Goal: Task Accomplishment & Management: Complete application form

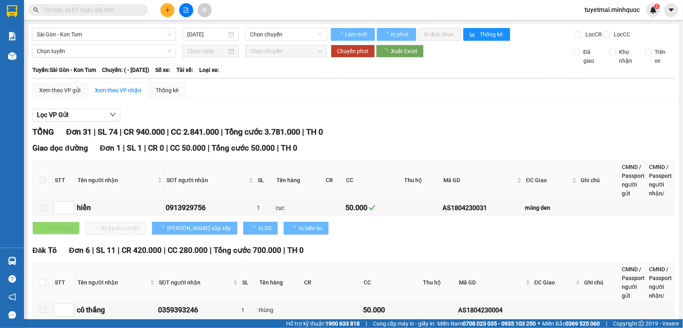
type input "[DATE]"
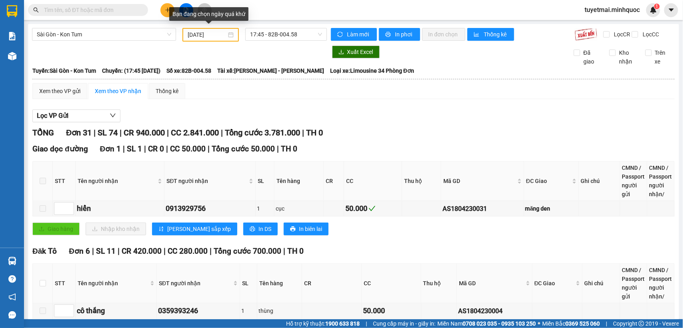
click at [229, 37] on div "[DATE]" at bounding box center [211, 34] width 46 height 9
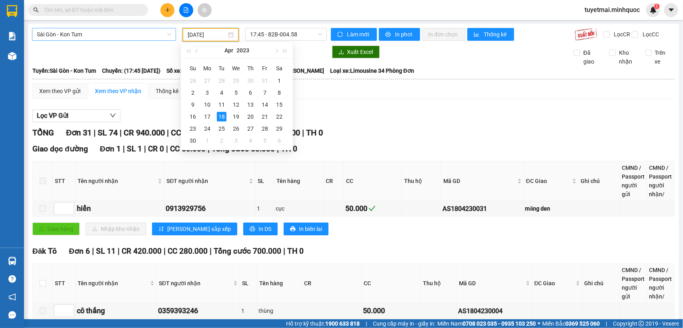
click at [169, 32] on div "Sài Gòn - Kon Tum" at bounding box center [104, 34] width 144 height 13
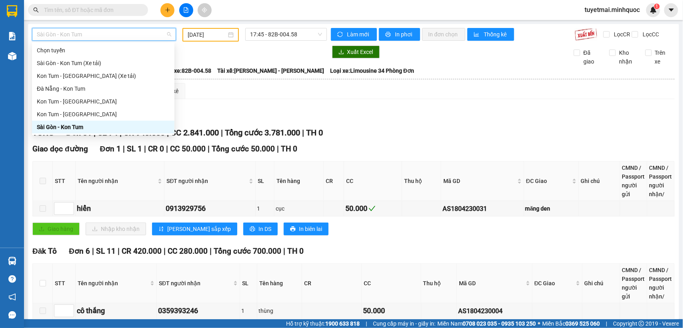
click at [104, 126] on div "Sài Gòn - Kon Tum" at bounding box center [103, 127] width 133 height 9
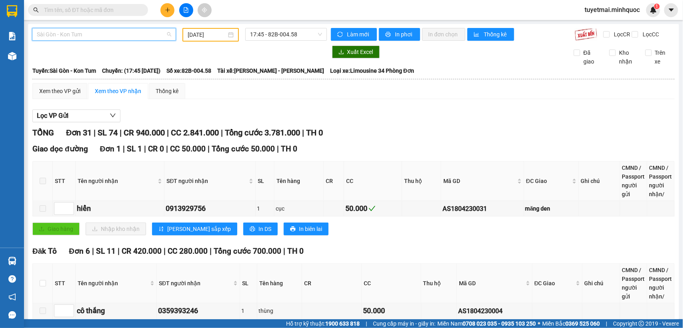
click at [166, 34] on span "Sài Gòn - Kon Tum" at bounding box center [104, 34] width 134 height 12
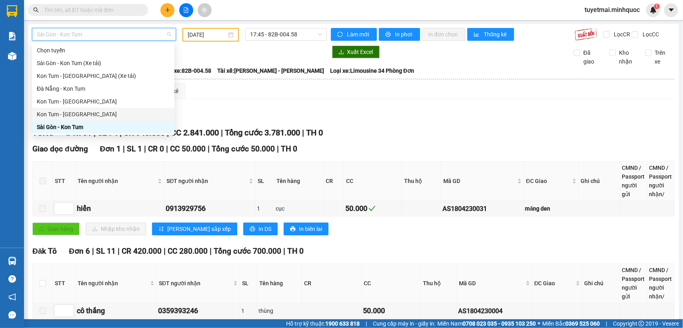
click at [113, 116] on div "Kon Tum - [GEOGRAPHIC_DATA]" at bounding box center [103, 114] width 133 height 9
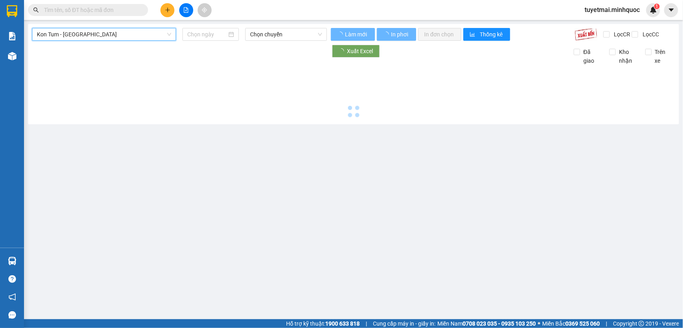
type input "[DATE]"
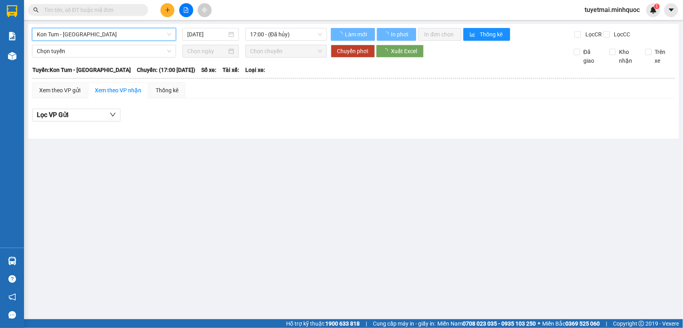
click at [166, 35] on span "Kon Tum - [GEOGRAPHIC_DATA]" at bounding box center [104, 34] width 134 height 12
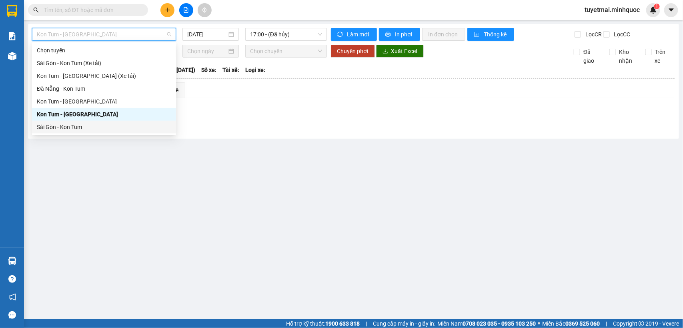
click at [115, 123] on div "Sài Gòn - Kon Tum" at bounding box center [104, 127] width 134 height 9
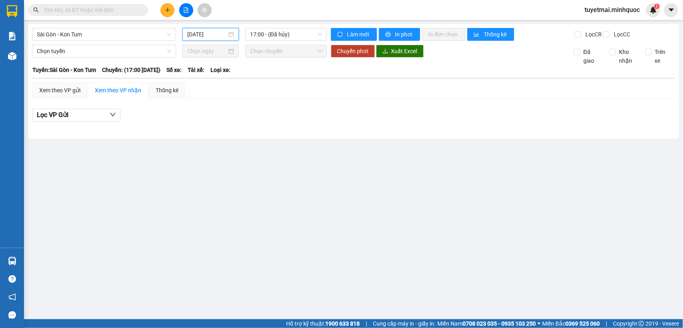
click at [212, 36] on input "[DATE]" at bounding box center [207, 34] width 40 height 9
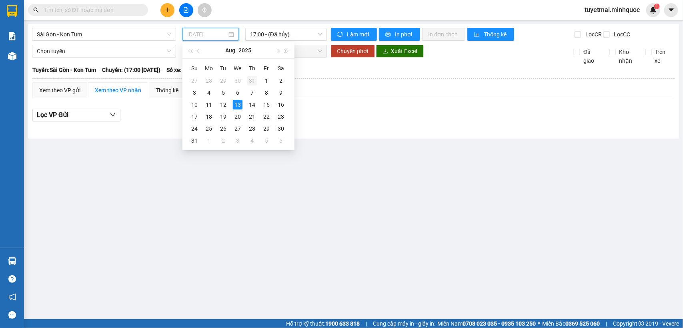
click at [250, 80] on div "31" at bounding box center [252, 81] width 10 height 10
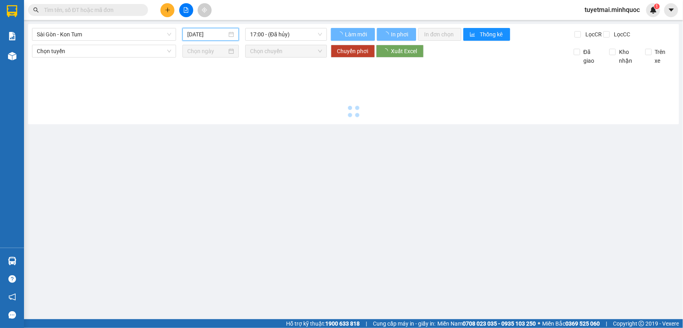
type input "[DATE]"
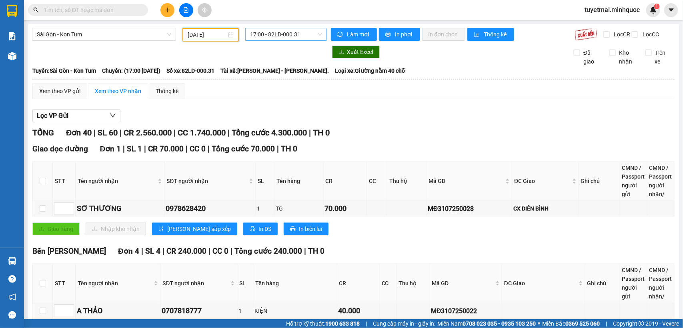
click at [313, 34] on span "17:00 - 82LD-000.31" at bounding box center [286, 34] width 72 height 12
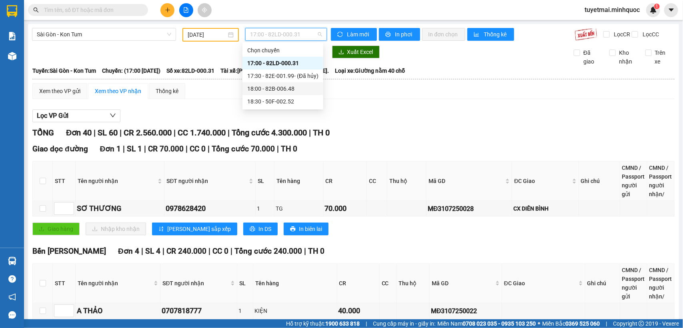
click at [302, 85] on div "18:00 - 82B-006.48" at bounding box center [282, 88] width 71 height 9
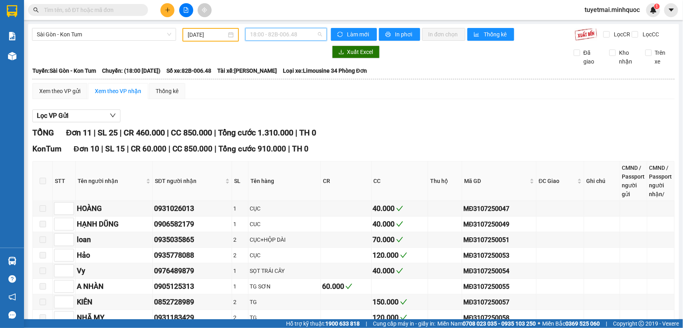
click at [316, 34] on span "18:00 - 82B-006.48" at bounding box center [286, 34] width 72 height 12
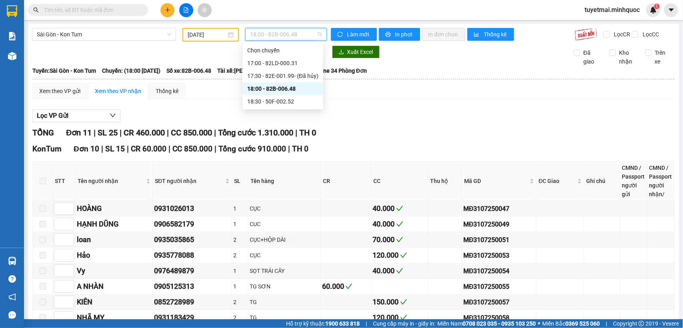
click at [441, 122] on div "Lọc VP Gửi" at bounding box center [353, 116] width 642 height 13
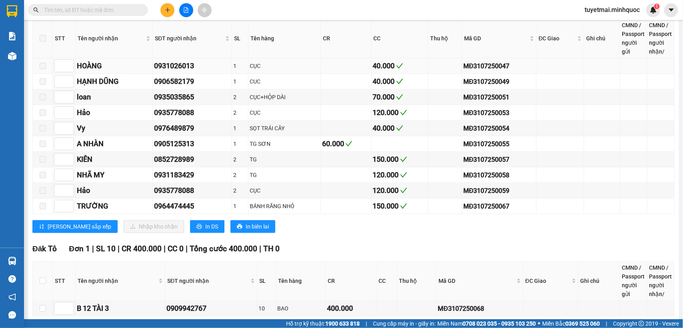
scroll to position [191, 0]
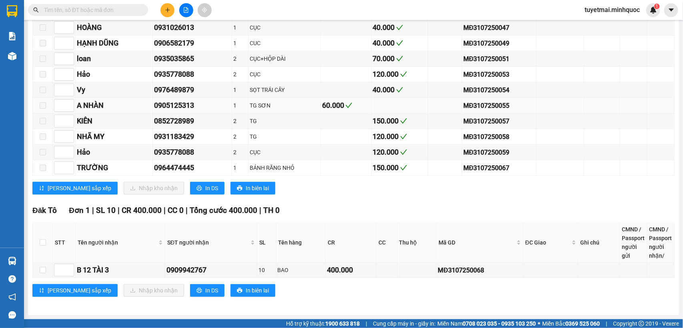
click at [486, 103] on div "MĐ3107250055" at bounding box center [499, 106] width 72 height 10
copy div "MĐ3107250055"
click at [116, 9] on input "text" at bounding box center [91, 10] width 94 height 9
paste input "MĐ3107250055"
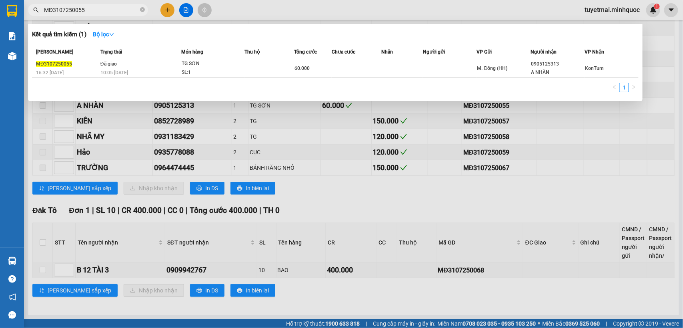
type input "MĐ3107250055"
click at [300, 64] on div "60.000" at bounding box center [312, 68] width 36 height 9
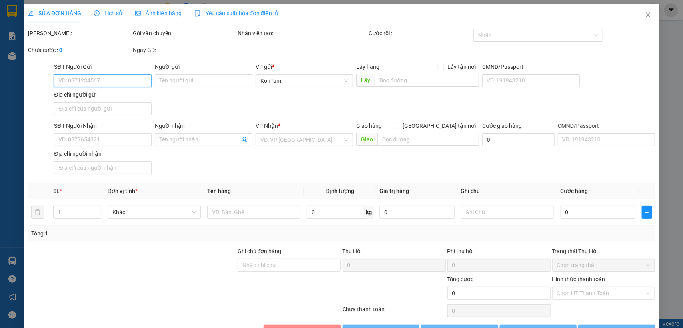
type input "0905125313"
type input "A NHÀN"
type input "60.000"
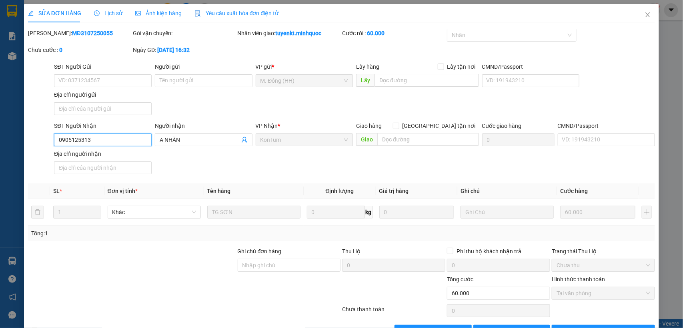
click at [103, 140] on input "0905125313" at bounding box center [103, 140] width 98 height 13
click at [645, 12] on icon "close" at bounding box center [648, 15] width 6 height 6
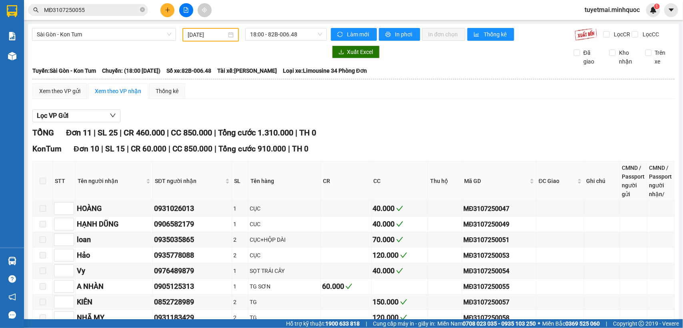
scroll to position [150, 0]
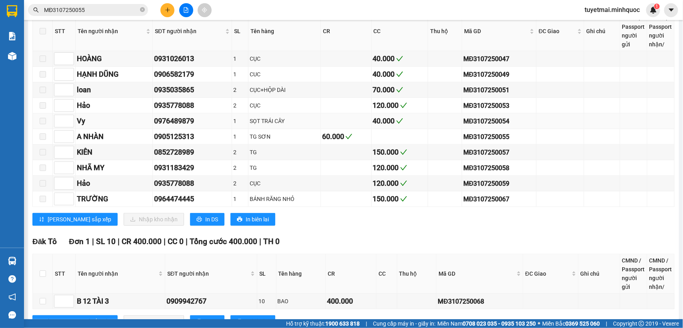
click at [468, 126] on div "MĐ3107250054" at bounding box center [499, 121] width 72 height 10
copy div "MĐ3107250054"
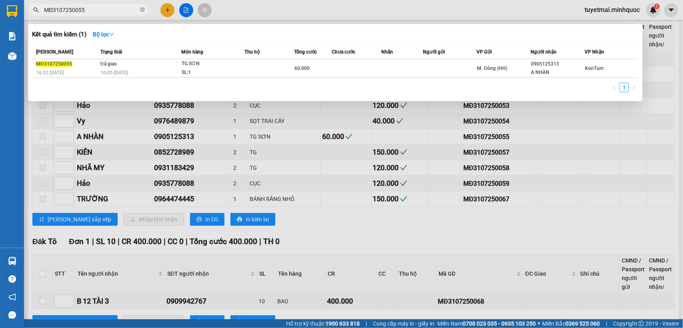
click at [93, 10] on input "MĐ3107250055" at bounding box center [91, 10] width 94 height 9
paste input "4"
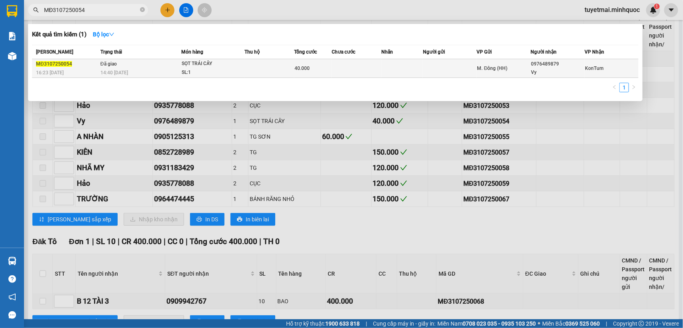
type input "MĐ3107250054"
click at [140, 71] on div "14:40 [DATE]" at bounding box center [140, 72] width 80 height 9
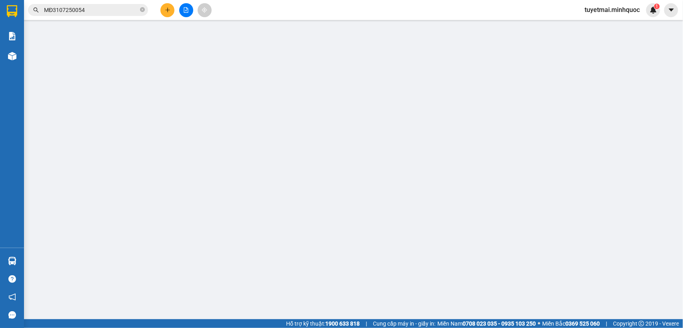
type input "0976489879"
type input "Vy"
type input "40.000"
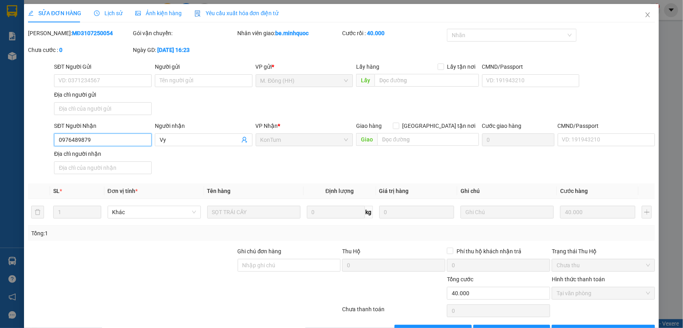
click at [126, 139] on input "0976489879" at bounding box center [103, 140] width 98 height 13
click at [98, 16] on span "Lịch sử" at bounding box center [108, 13] width 28 height 6
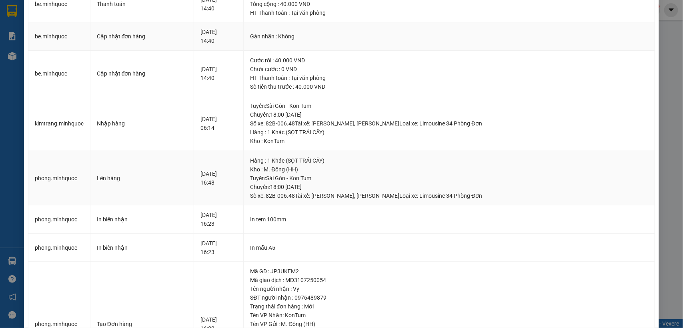
scroll to position [100, 0]
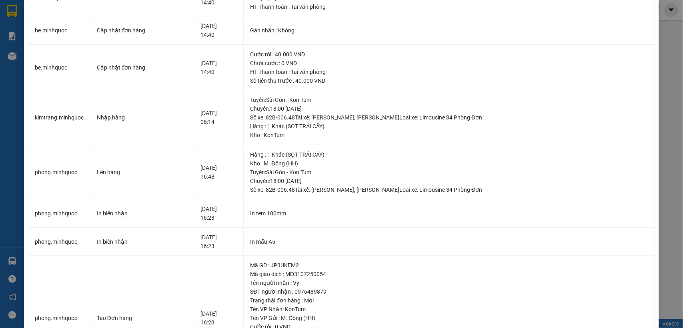
click at [663, 53] on div "SỬA ĐƠN HÀNG Lịch sử Ảnh kiện hàng Yêu cầu xuất hóa đơn điện tử Total Paid Fee …" at bounding box center [341, 164] width 683 height 328
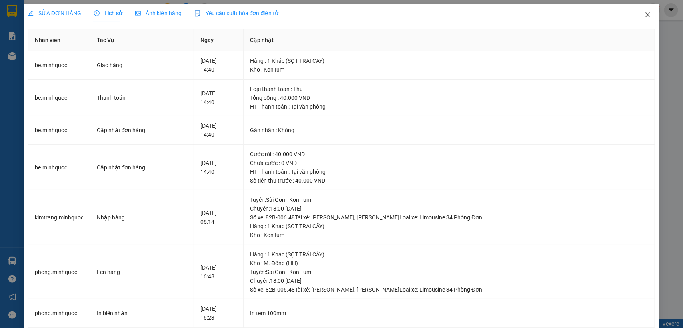
click at [646, 14] on icon "close" at bounding box center [648, 14] width 4 height 5
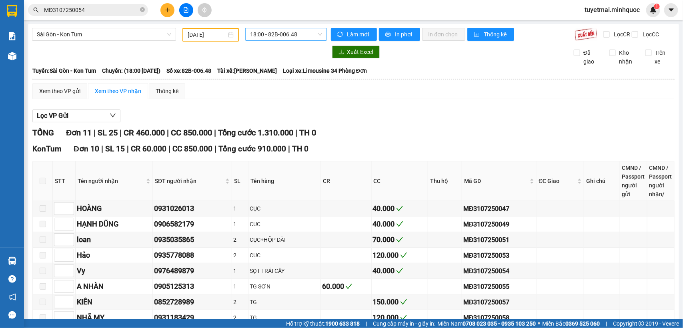
click at [317, 37] on span "18:00 - 82B-006.48" at bounding box center [286, 34] width 72 height 12
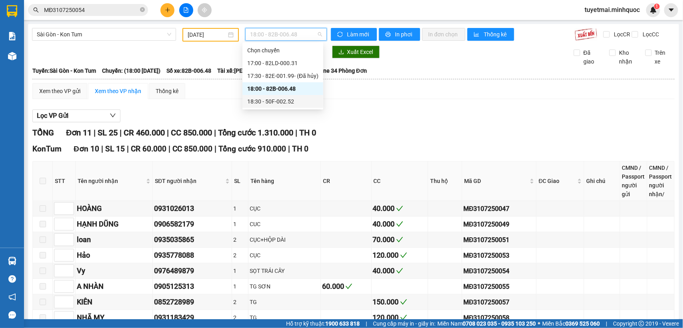
click at [294, 100] on div "18:30 - 50F-002.52" at bounding box center [282, 101] width 71 height 9
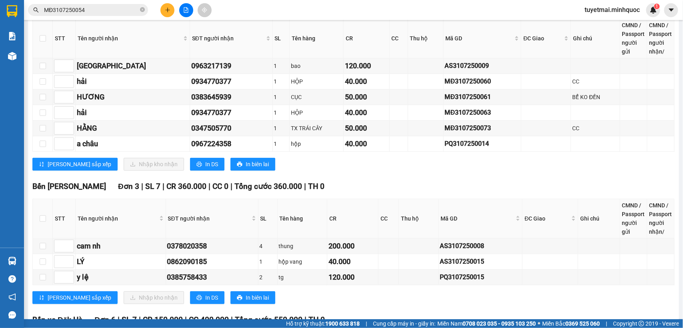
scroll to position [1238, 0]
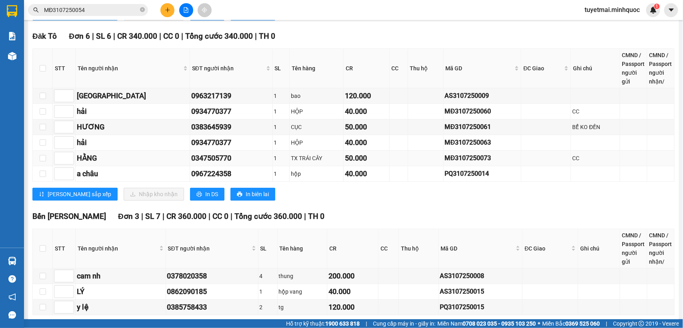
click at [455, 163] on div "MĐ3107250073" at bounding box center [482, 158] width 75 height 10
copy div "MĐ3107250073"
click at [93, 8] on input "MĐ3107250054" at bounding box center [91, 10] width 94 height 9
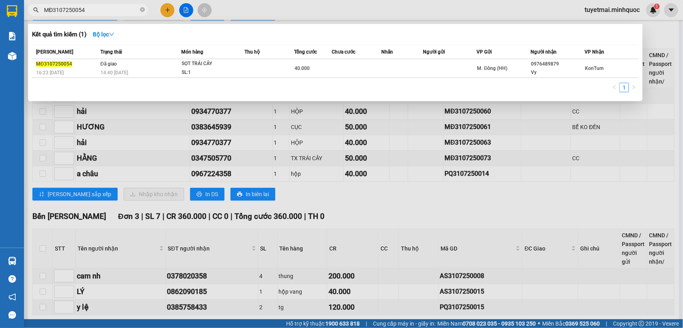
paste input "73"
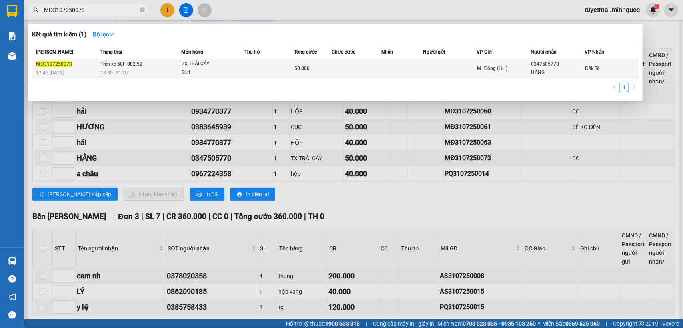
type input "MĐ3107250073"
click at [205, 63] on div "TX TRÁI CÂY" at bounding box center [212, 64] width 60 height 9
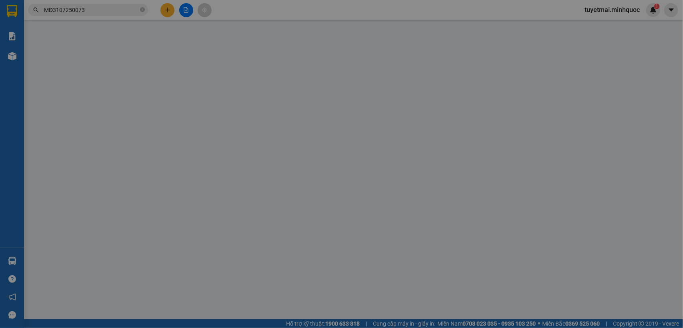
type input "0347505770"
type input "HẰNG"
type input "nh 1/8"
type input "50.000"
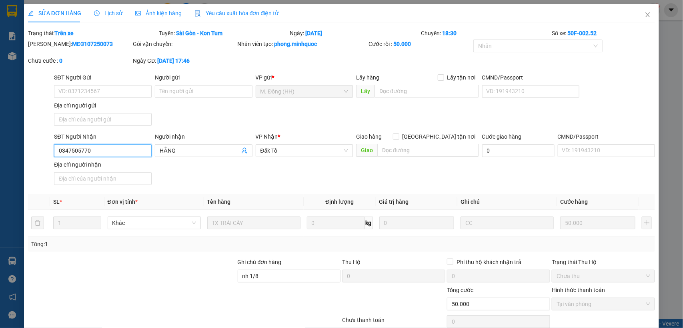
click at [95, 148] on input "0347505770" at bounding box center [103, 150] width 98 height 13
click at [637, 17] on span "Close" at bounding box center [648, 15] width 22 height 22
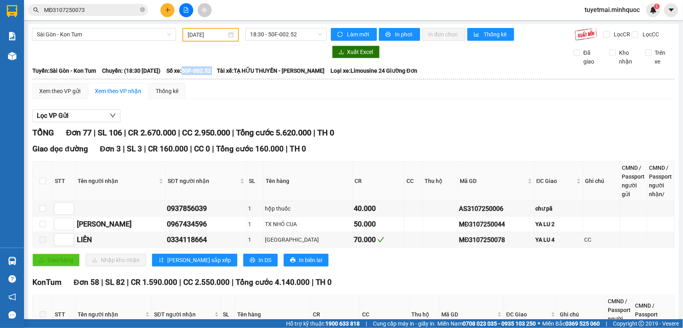
drag, startPoint x: 207, startPoint y: 75, endPoint x: 239, endPoint y: 78, distance: 32.6
click at [239, 75] on div "Tuyến: [GEOGRAPHIC_DATA] - Kon Tum Chuyến: (18:30 [DATE]) Số xe: 50F-002.52 Tài…" at bounding box center [353, 70] width 642 height 9
copy span "50F-002.52"
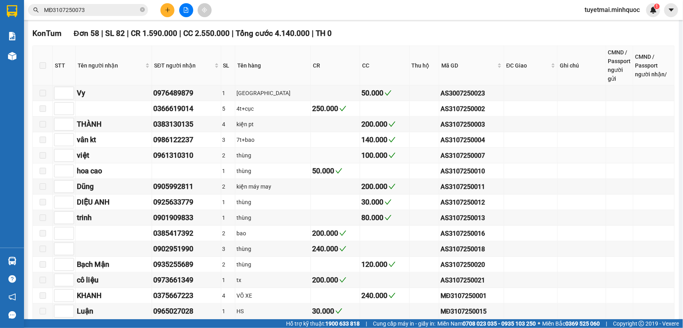
scroll to position [250, 0]
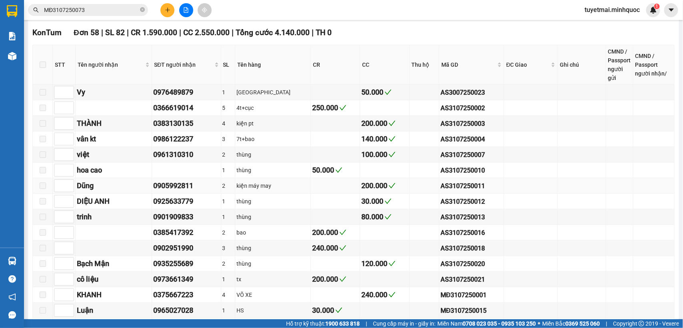
click at [448, 191] on div "AS3107250011" at bounding box center [472, 186] width 62 height 10
copy div "AS3107250011"
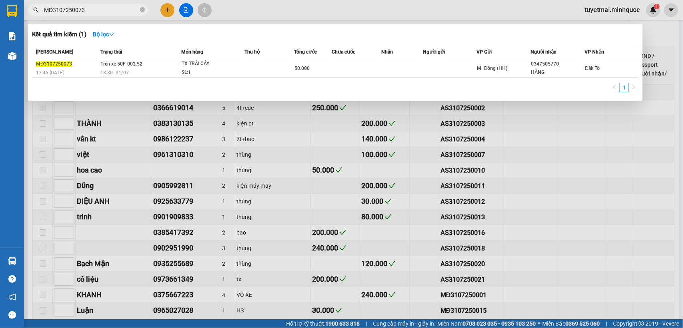
click at [118, 8] on input "MĐ3107250073" at bounding box center [91, 10] width 94 height 9
paste input "AS3107250011"
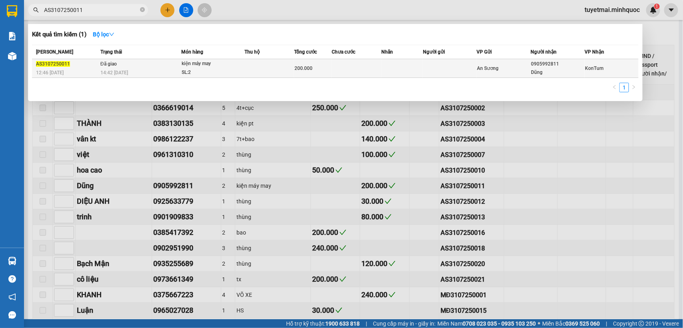
type input "AS3107250011"
click at [344, 66] on td at bounding box center [357, 68] width 50 height 19
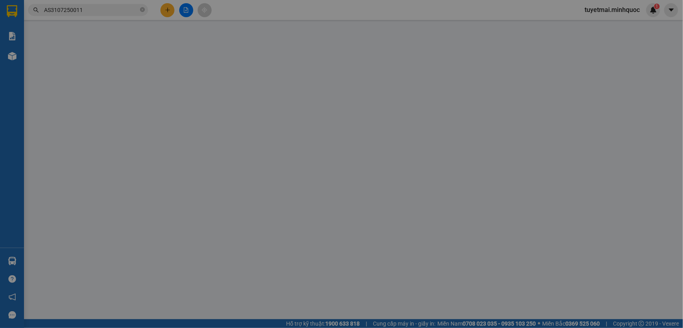
type input "0905992811"
type input "Dũng"
type input "200.000"
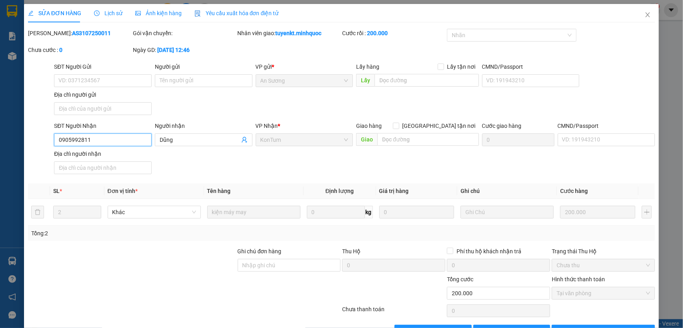
click at [117, 140] on input "0905992811" at bounding box center [103, 140] width 98 height 13
click at [645, 13] on icon "close" at bounding box center [648, 15] width 6 height 6
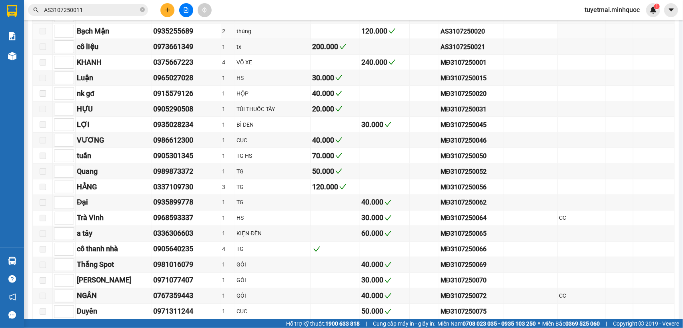
scroll to position [500, 0]
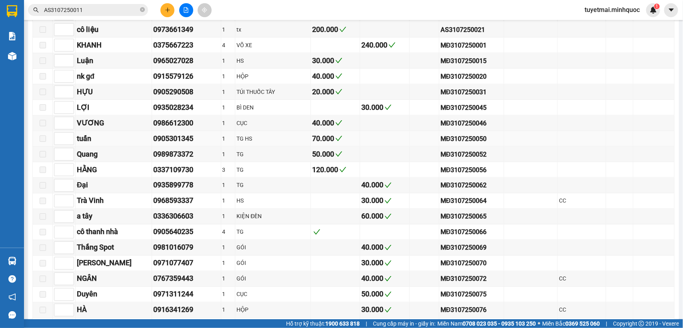
click at [452, 144] on div "MĐ3107250050" at bounding box center [472, 139] width 62 height 10
copy div "MĐ3107250050"
click at [119, 6] on input "AS3107250011" at bounding box center [91, 10] width 94 height 9
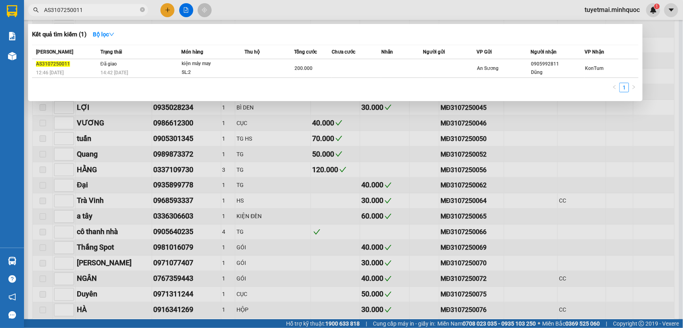
paste input "MĐ3107250050"
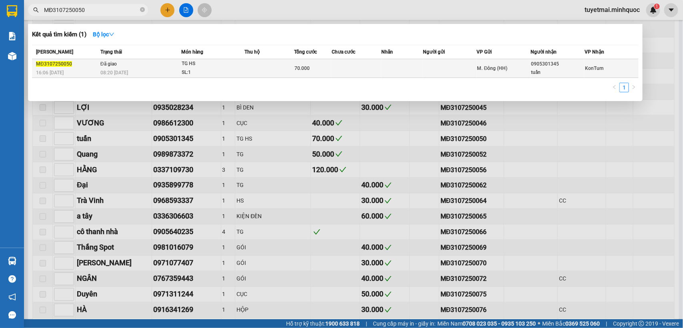
type input "MĐ3107250050"
click at [322, 62] on td "70.000" at bounding box center [312, 68] width 37 height 19
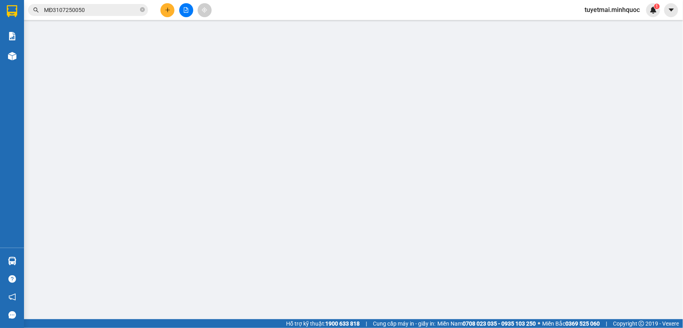
type input "0905301345"
type input "tuấn"
type input "70.000"
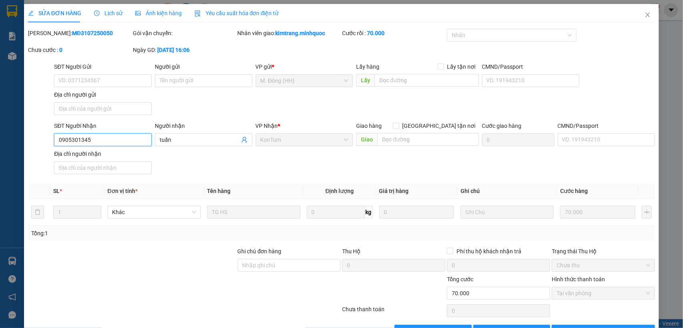
drag, startPoint x: 118, startPoint y: 136, endPoint x: 49, endPoint y: 142, distance: 69.5
click at [49, 142] on div "SĐT Người Nhận 0905301345 0905301345 Người nhận tuấn VP Nhận * KonTum Giao hàng…" at bounding box center [341, 150] width 629 height 56
click at [646, 14] on icon "close" at bounding box center [648, 14] width 4 height 5
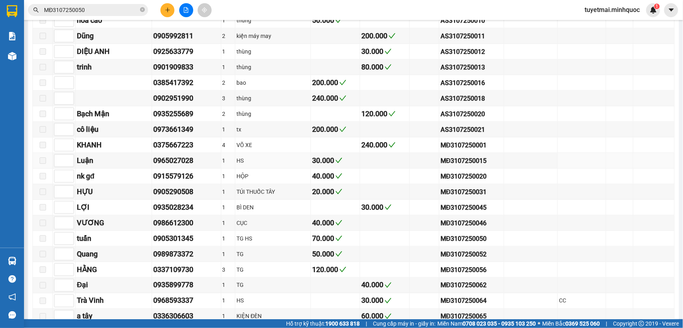
scroll to position [450, 0]
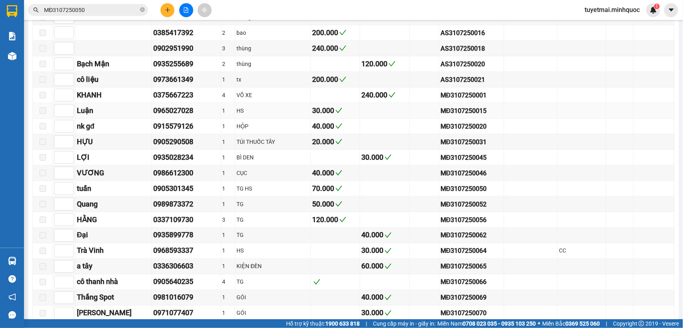
click at [445, 116] on div "MĐ3107250015" at bounding box center [472, 111] width 62 height 10
copy div "MĐ3107250015"
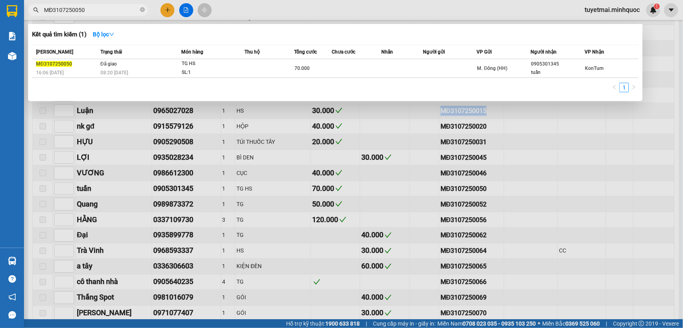
click at [101, 7] on input "MĐ3107250050" at bounding box center [91, 10] width 94 height 9
paste input "15"
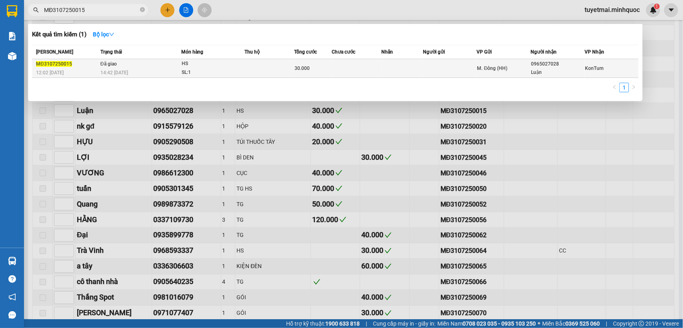
type input "MĐ3107250015"
click at [155, 65] on td "Đã giao 14:42 [DATE]" at bounding box center [139, 68] width 83 height 19
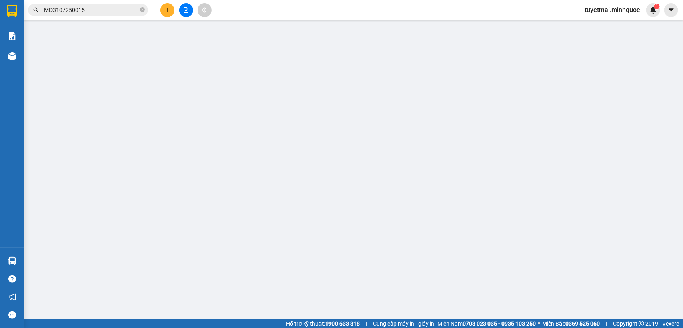
type input "0965027028"
type input "Luận"
type input "30.000"
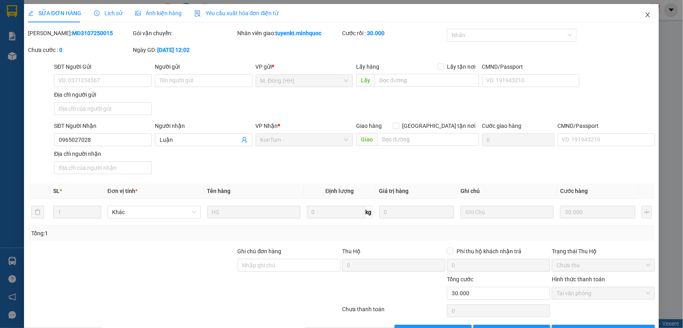
click at [637, 17] on span "Close" at bounding box center [648, 15] width 22 height 22
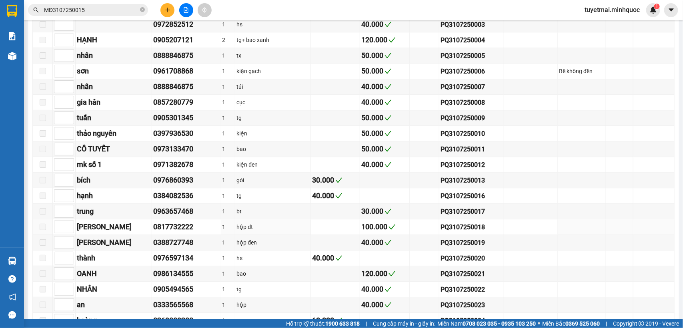
scroll to position [900, 0]
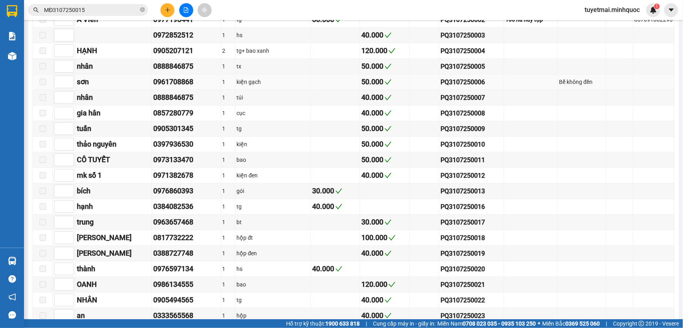
click at [451, 87] on div "PQ3107250006" at bounding box center [472, 82] width 62 height 10
copy div "PQ3107250006"
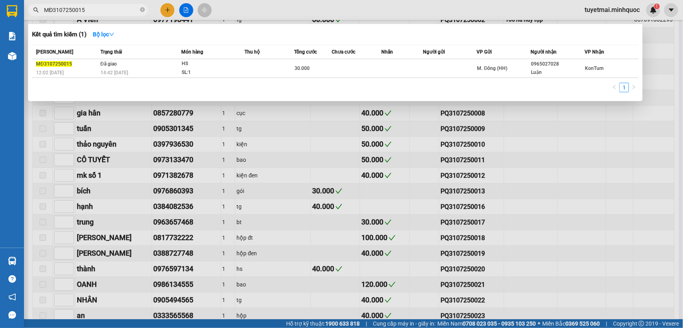
click at [100, 6] on input "MĐ3107250015" at bounding box center [91, 10] width 94 height 9
paste input "PQ3107250006"
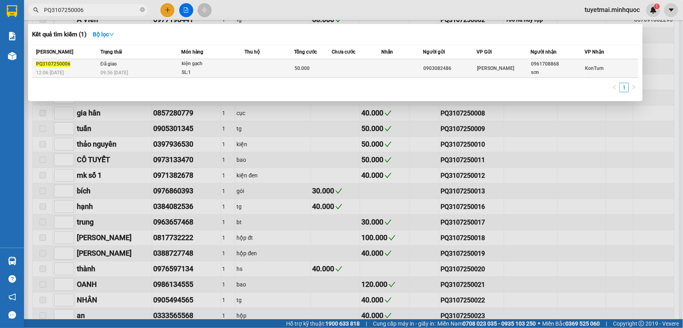
type input "PQ3107250006"
click at [373, 68] on td at bounding box center [357, 68] width 50 height 19
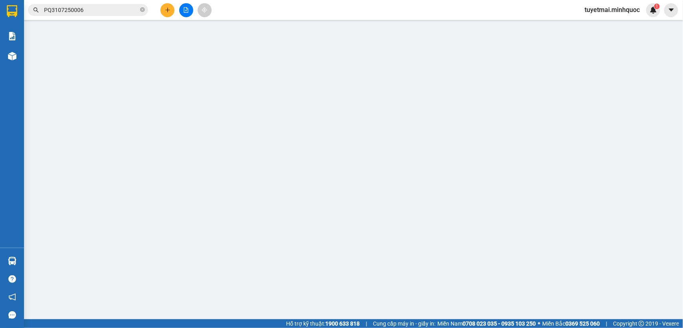
type input "0903082486"
type input "0961708868"
type input "sơn"
type input "50.000"
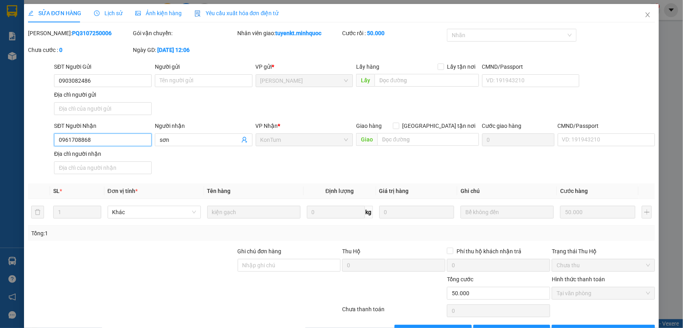
click at [122, 141] on input "0961708868" at bounding box center [103, 140] width 98 height 13
click at [642, 10] on span "Close" at bounding box center [648, 15] width 22 height 22
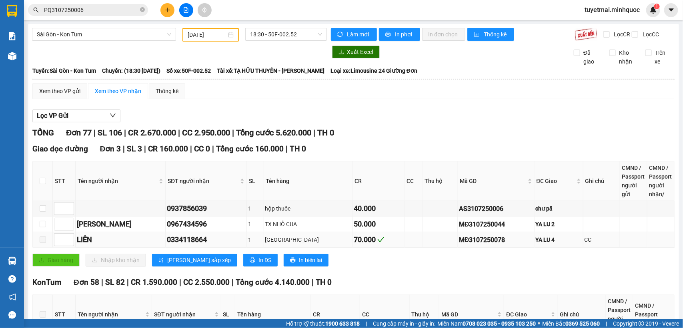
click at [172, 246] on div "0334118664" at bounding box center [206, 239] width 78 height 11
copy div "0334118664"
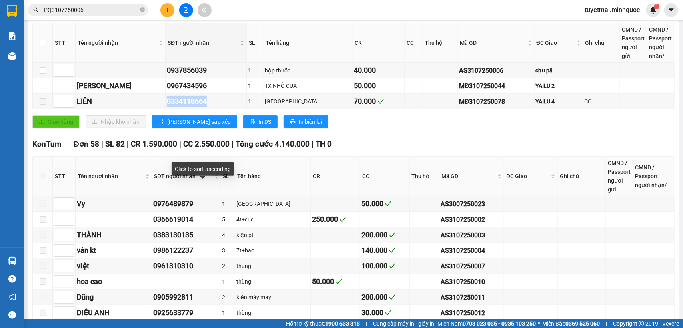
scroll to position [250, 0]
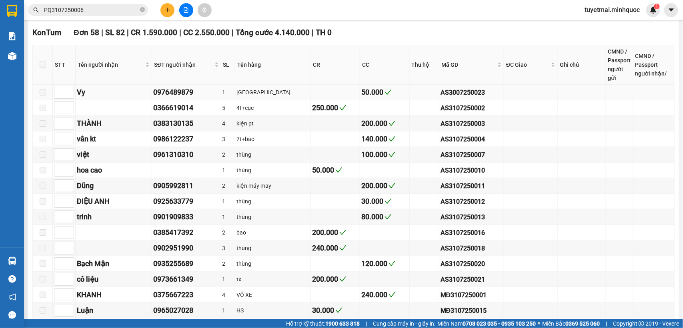
click at [166, 98] on div "0976489879" at bounding box center [186, 92] width 66 height 11
click at [163, 114] on div "0366619014" at bounding box center [186, 107] width 66 height 11
click at [166, 129] on div "0383130135" at bounding box center [186, 123] width 66 height 11
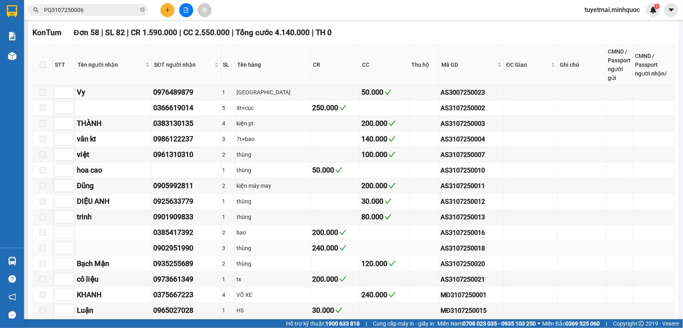
click at [176, 254] on div "0902951990" at bounding box center [186, 248] width 66 height 11
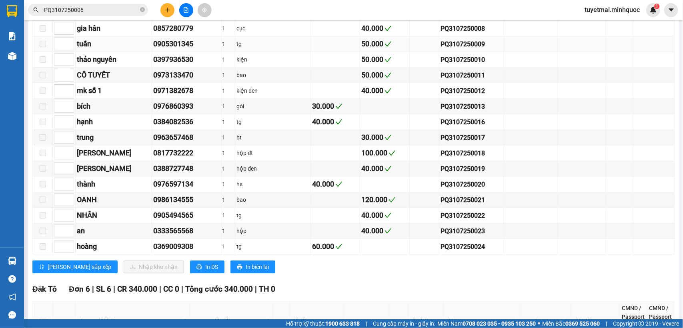
scroll to position [1000, 0]
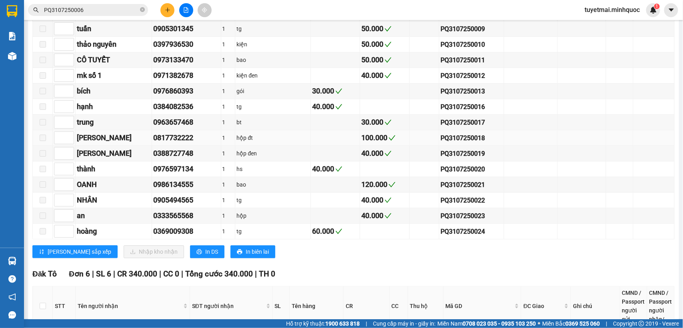
click at [164, 144] on div "0817732222" at bounding box center [186, 137] width 66 height 11
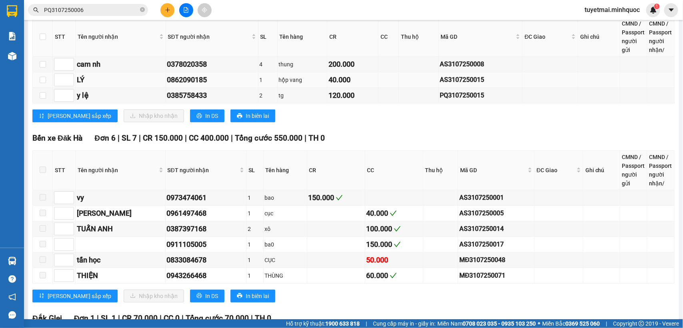
scroll to position [1500, 0]
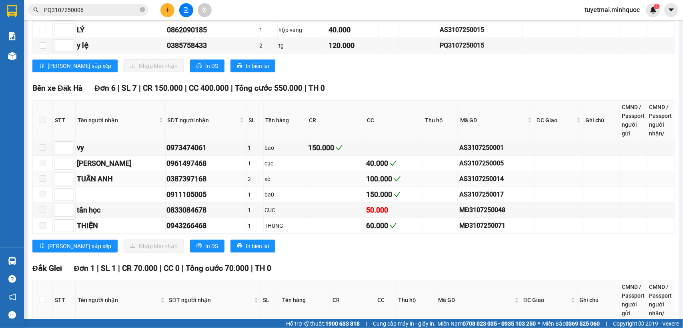
click at [178, 185] on div "0387397168" at bounding box center [206, 179] width 78 height 11
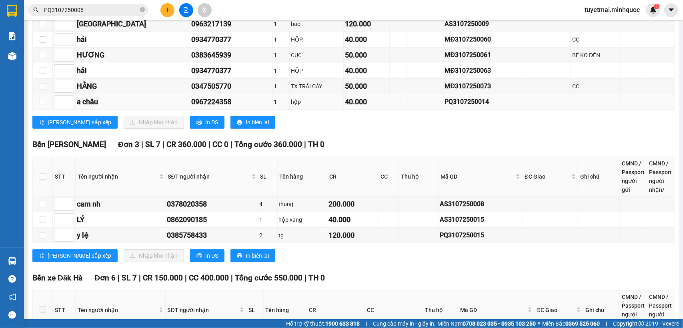
scroll to position [1300, 0]
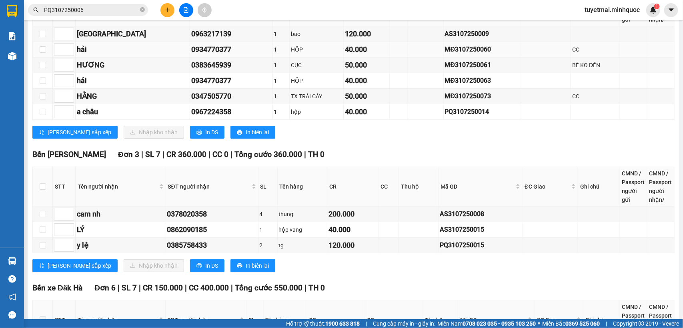
click at [191, 55] on div "0934770377" at bounding box center [231, 49] width 80 height 11
click at [191, 102] on div "0347505770" at bounding box center [231, 96] width 80 height 11
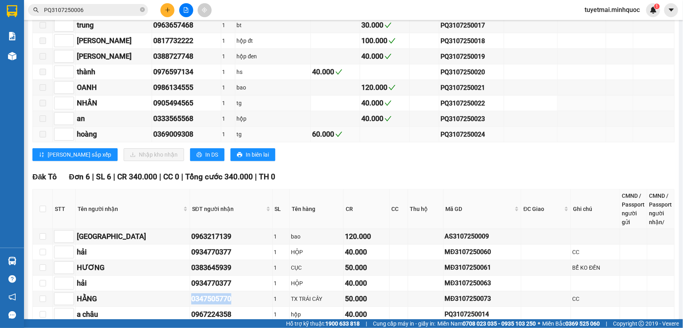
scroll to position [1100, 0]
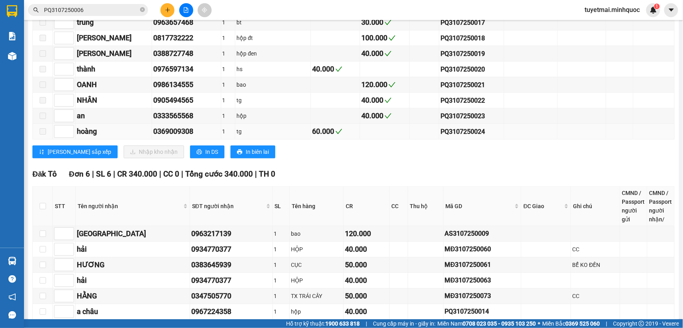
click at [169, 137] on div "0369009308" at bounding box center [186, 131] width 66 height 11
click at [167, 59] on div "0388727748" at bounding box center [186, 53] width 66 height 11
click at [168, 75] on div "0976597134" at bounding box center [186, 69] width 66 height 11
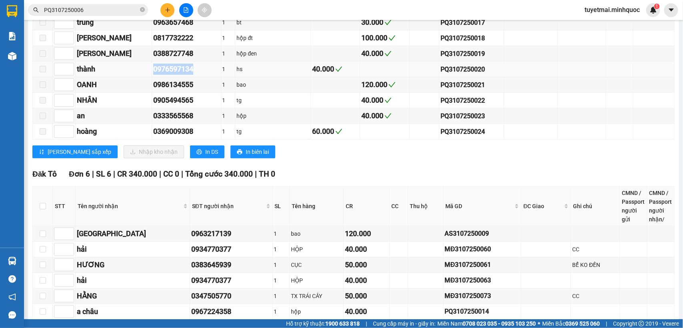
click at [168, 75] on div "0976597134" at bounding box center [186, 69] width 66 height 11
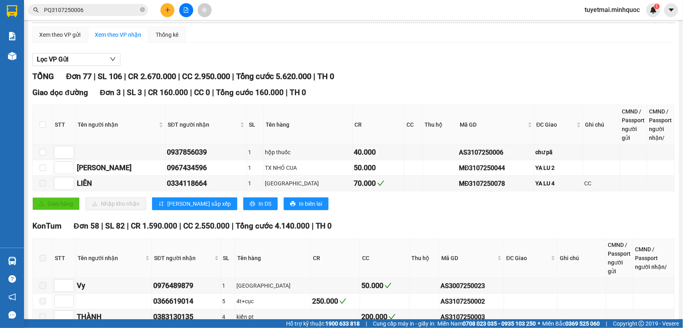
scroll to position [0, 0]
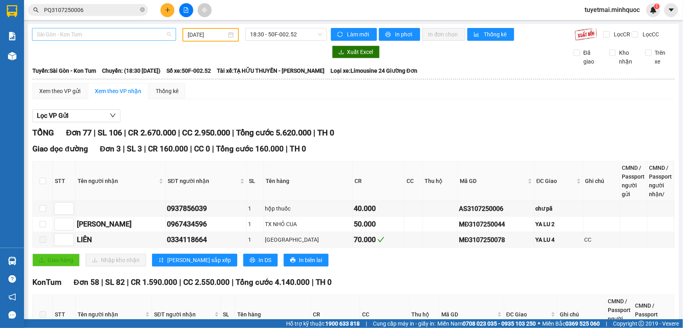
click at [167, 35] on span "Sài Gòn - Kon Tum" at bounding box center [104, 34] width 134 height 12
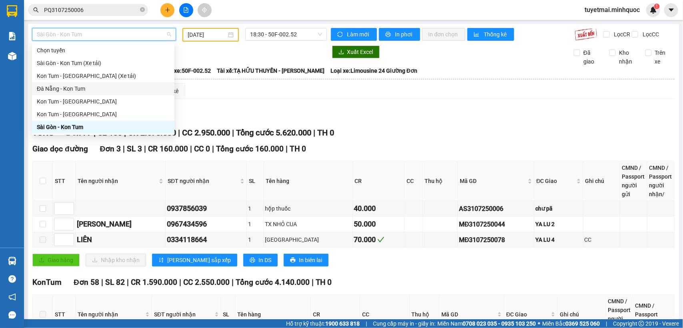
click at [136, 85] on div "Đà Nẵng - Kon Tum" at bounding box center [103, 88] width 133 height 9
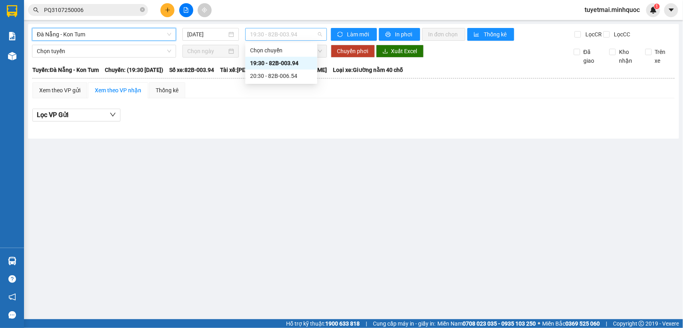
click at [313, 34] on span "19:30 - 82B-003.94" at bounding box center [286, 34] width 72 height 12
click at [298, 72] on div "20:30 - 82B-006.54" at bounding box center [281, 76] width 62 height 9
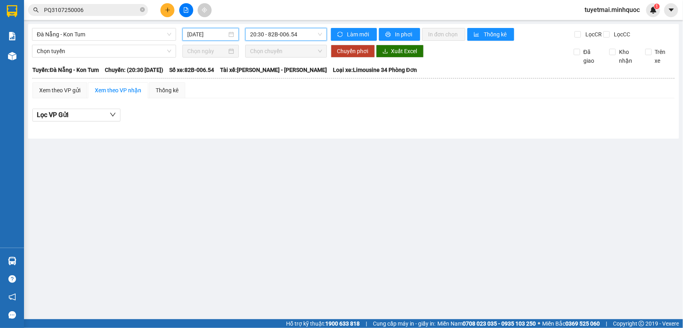
click at [214, 37] on input "[DATE]" at bounding box center [207, 34] width 40 height 9
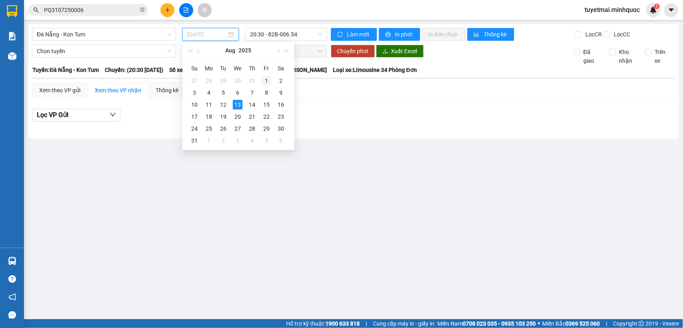
click at [261, 80] on td "1" at bounding box center [266, 81] width 14 height 12
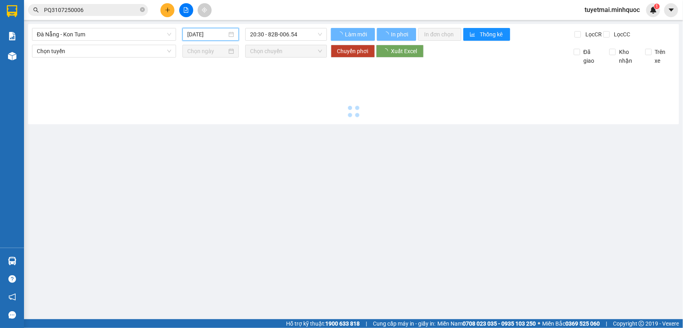
type input "[DATE]"
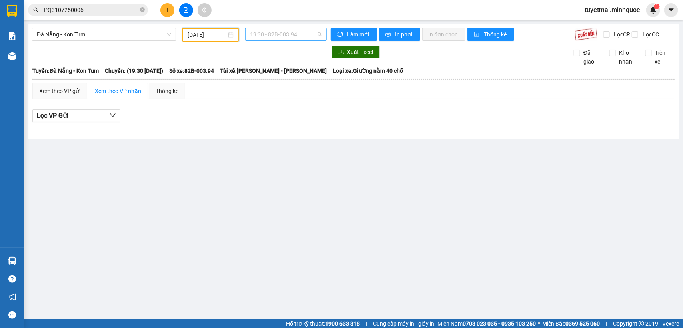
click at [311, 33] on span "19:30 - 82B-003.94" at bounding box center [286, 34] width 72 height 12
click at [70, 93] on div "Xem theo VP gửi" at bounding box center [59, 91] width 41 height 9
click at [174, 95] on div "Thống kê" at bounding box center [167, 91] width 23 height 9
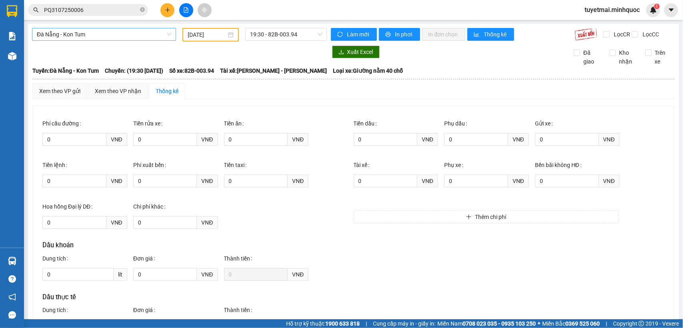
click at [157, 33] on span "Đà Nẵng - Kon Tum" at bounding box center [104, 34] width 134 height 12
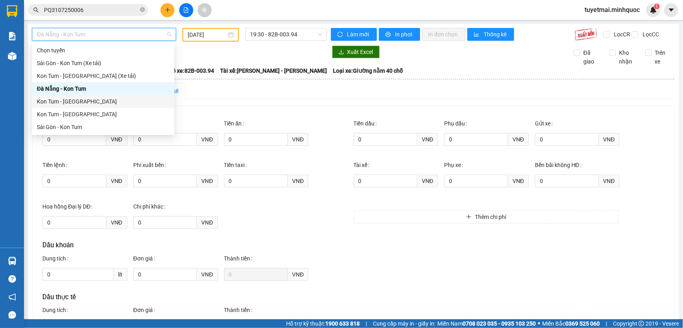
click at [91, 100] on div "Kon Tum - [GEOGRAPHIC_DATA]" at bounding box center [103, 101] width 133 height 9
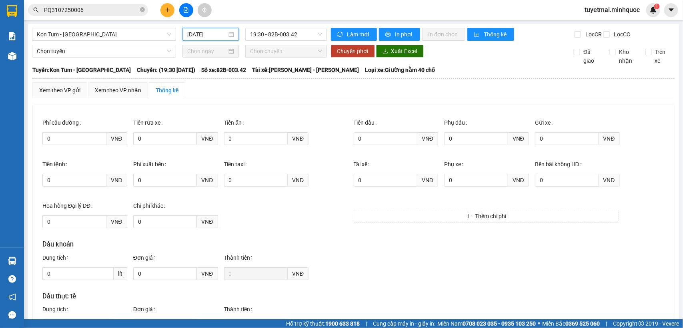
click at [211, 35] on input "[DATE]" at bounding box center [207, 34] width 40 height 9
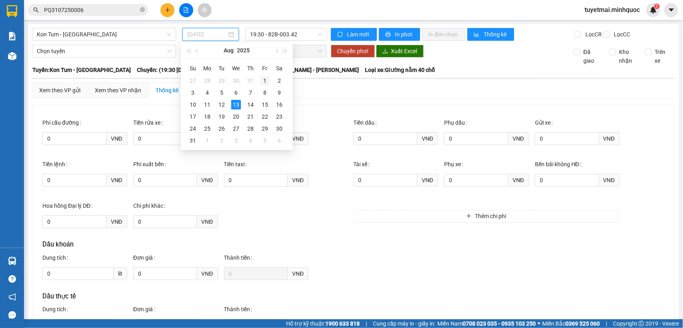
click at [263, 79] on div "1" at bounding box center [265, 81] width 10 height 10
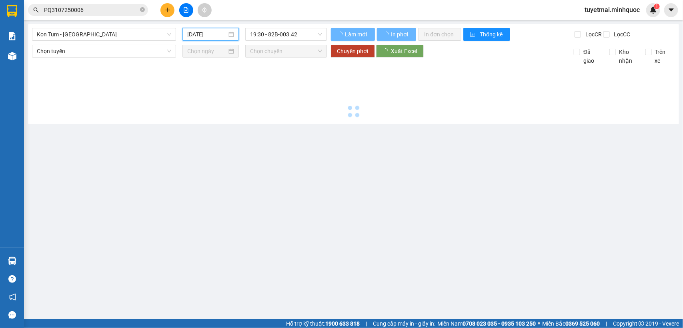
type input "[DATE]"
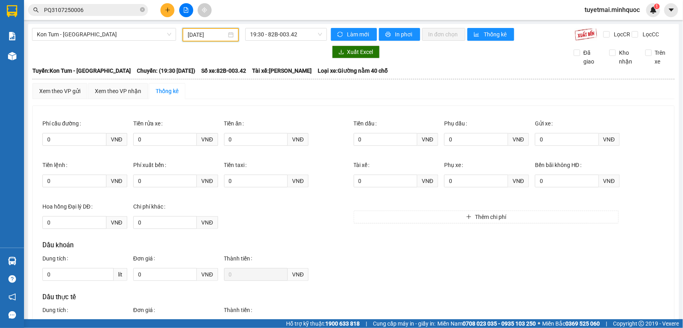
click at [300, 27] on div "Kon Tum - [GEOGRAPHIC_DATA] [DATE] 19:30 - 82B-003.42 Làm mới In phơi In đơn ch…" at bounding box center [353, 215] width 651 height 383
click at [305, 34] on span "19:30 - 82B-003.42" at bounding box center [286, 34] width 72 height 12
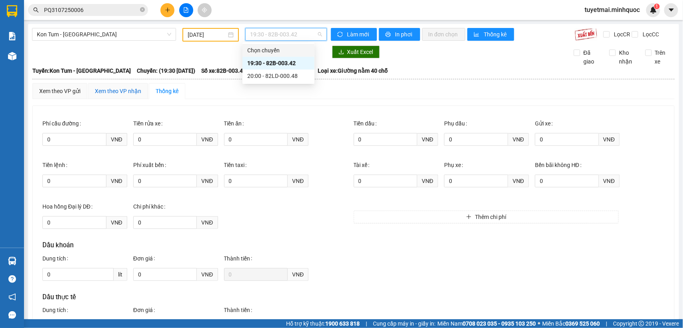
click at [116, 96] on div "Xem theo VP nhận" at bounding box center [118, 91] width 46 height 9
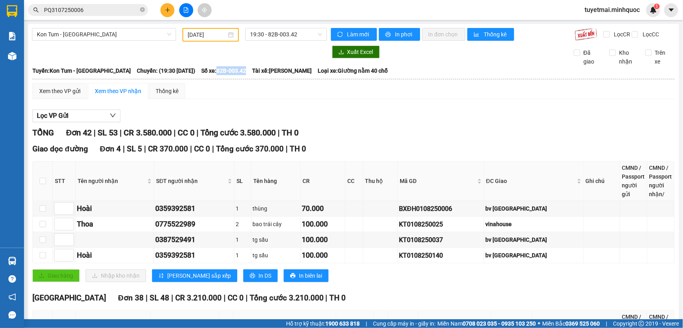
drag, startPoint x: 210, startPoint y: 75, endPoint x: 241, endPoint y: 76, distance: 30.8
click at [241, 75] on div "Tuyến: Kon Tum - [GEOGRAPHIC_DATA] Chuyến: (19:30 [DATE]) Số xe: 82B-003.42 Tài…" at bounding box center [353, 70] width 642 height 9
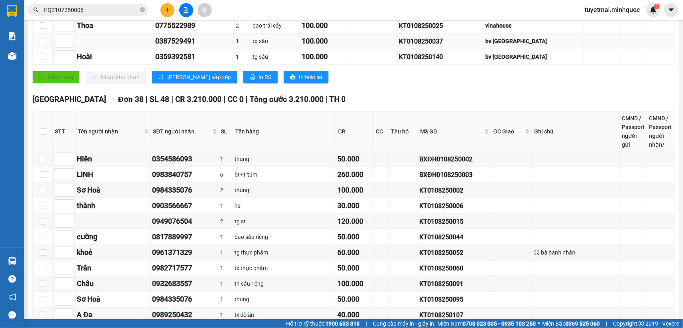
scroll to position [200, 0]
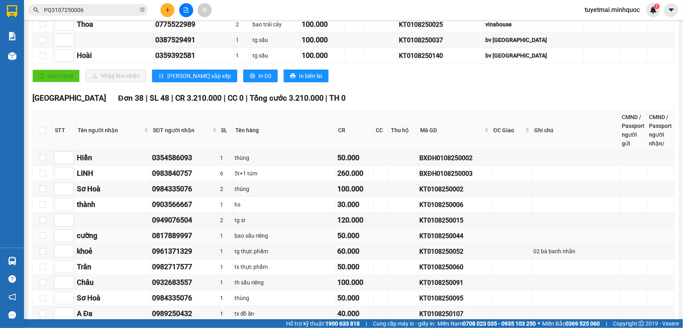
click at [439, 241] on div "KT0108250044" at bounding box center [455, 236] width 70 height 10
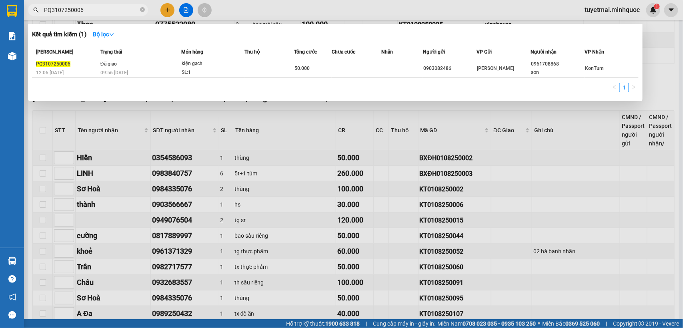
click at [107, 8] on input "PQ3107250006" at bounding box center [91, 10] width 94 height 9
paste input "KT0108250044"
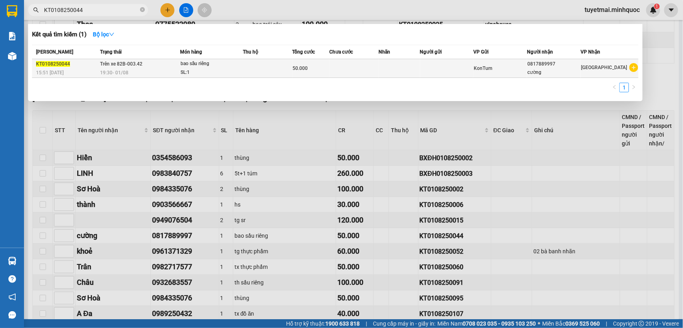
type input "KT0108250044"
click at [360, 71] on td at bounding box center [354, 68] width 50 height 19
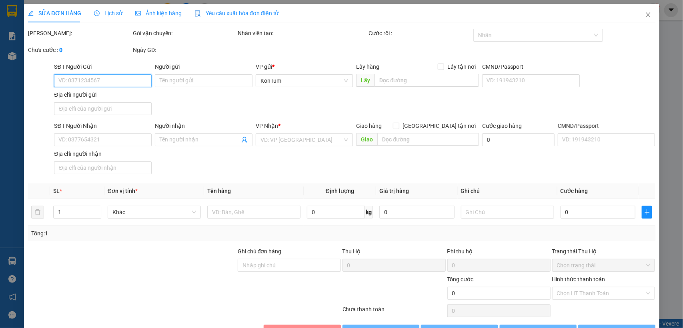
type input "0817889997"
type input "cường"
type input "50.000"
type input "0"
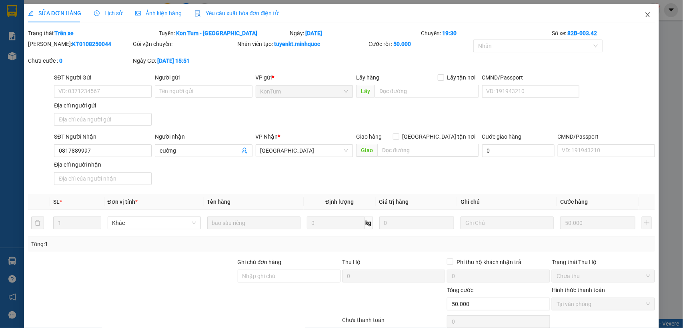
click at [645, 17] on icon "close" at bounding box center [648, 15] width 6 height 6
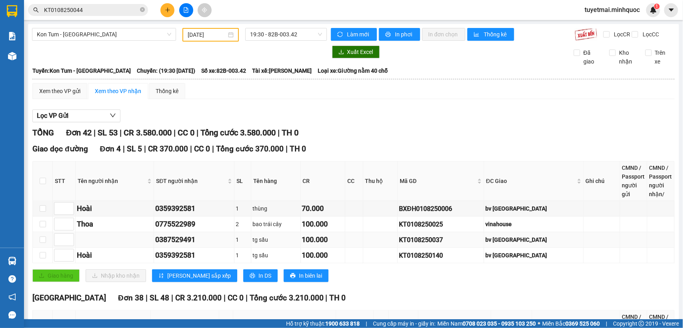
click at [443, 245] on div "KT0108250037" at bounding box center [441, 240] width 84 height 10
click at [108, 12] on input "KT0108250044" at bounding box center [91, 10] width 94 height 9
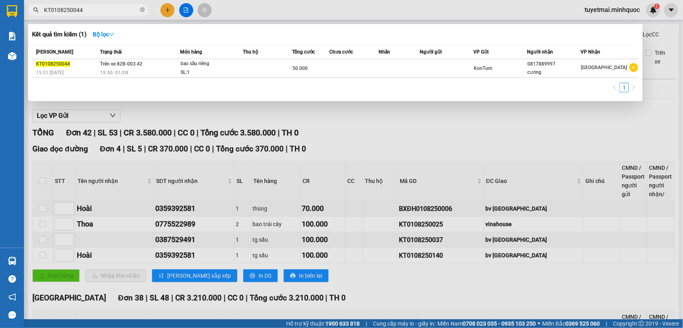
paste input "37"
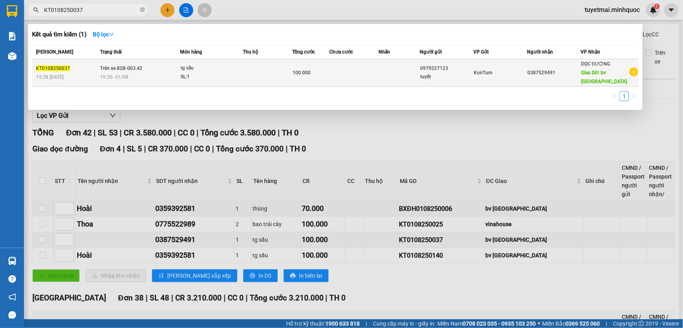
type input "KT0108250037"
click at [400, 74] on td at bounding box center [399, 73] width 41 height 28
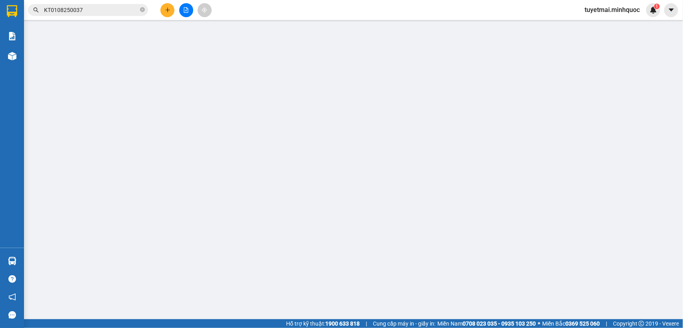
type input "0979227123"
type input "tuyết"
type input "0387529491"
type input "bv [GEOGRAPHIC_DATA]"
type input "sổ kho 3/8"
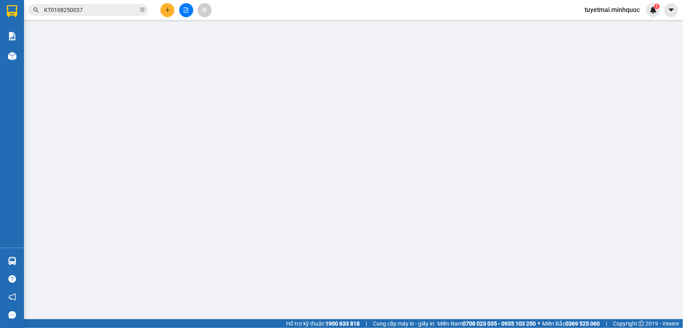
type input "100.000"
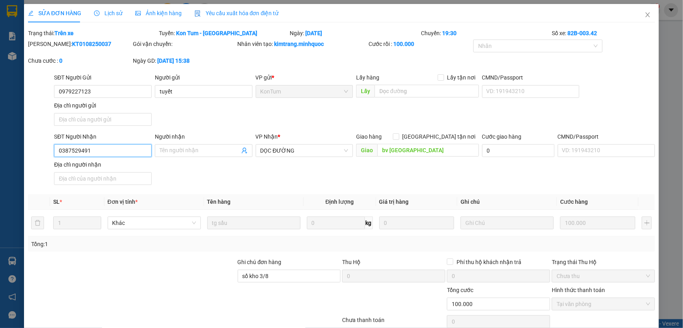
click at [130, 150] on input "0387529491" at bounding box center [103, 150] width 98 height 13
click at [646, 17] on icon "close" at bounding box center [648, 14] width 4 height 5
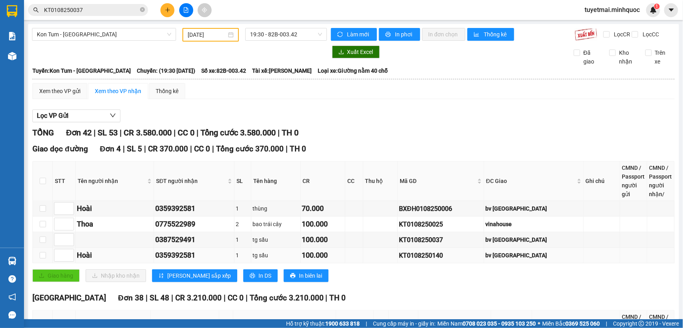
click at [441, 261] on div "KT0108250140" at bounding box center [441, 256] width 84 height 10
click at [106, 7] on input "KT0108250037" at bounding box center [91, 10] width 94 height 9
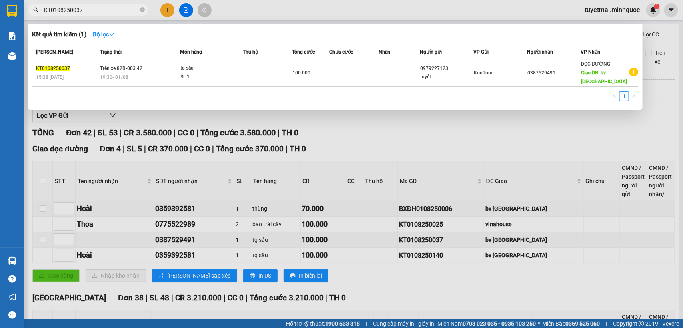
paste input "140"
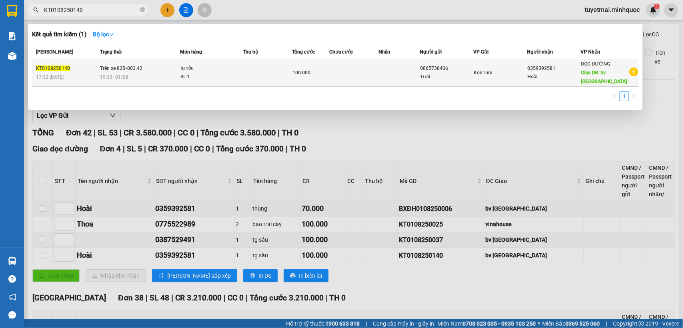
type input "KT0108250140"
click at [127, 59] on td "Trên xe 82B-003.42 19:30 [DATE]" at bounding box center [139, 73] width 82 height 28
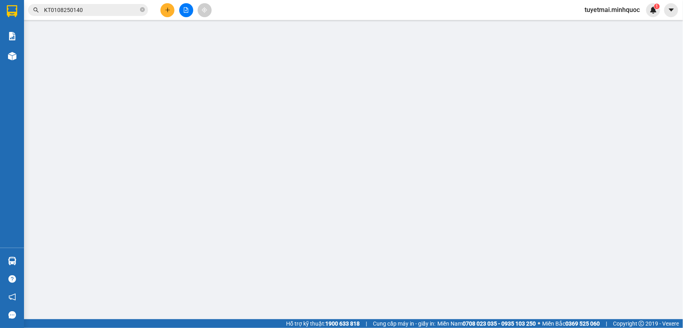
type input "0865738406"
type input "Tươi"
type input "0359392581"
type input "Hoài"
type input "bv [GEOGRAPHIC_DATA]"
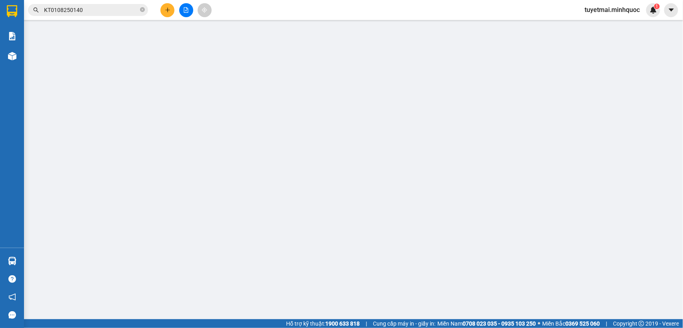
type input "sổ kho 3/8"
type input "100.000"
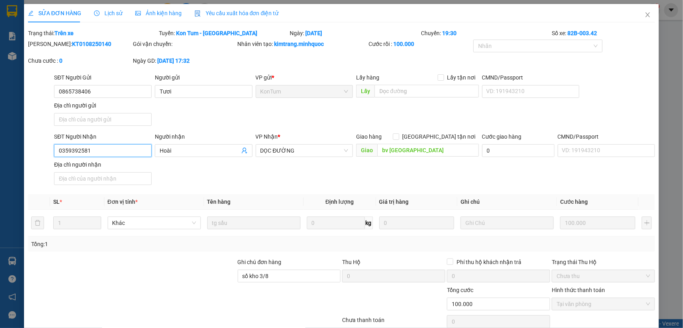
click at [106, 154] on input "0359392581" at bounding box center [103, 150] width 98 height 13
click at [645, 15] on icon "close" at bounding box center [648, 15] width 6 height 6
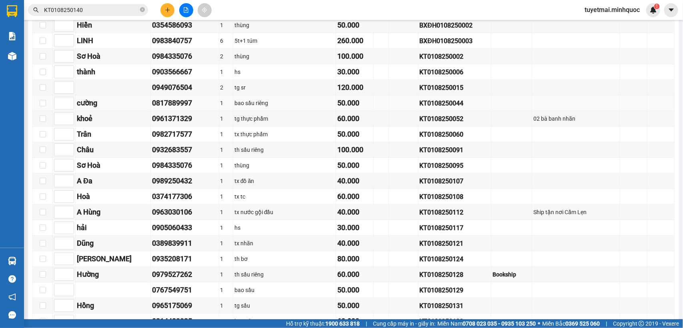
scroll to position [350, 0]
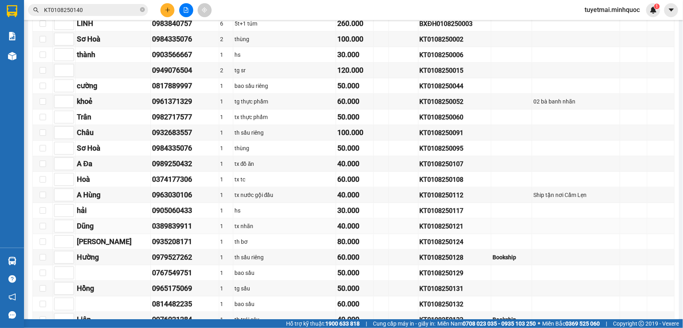
click at [443, 232] on div "KT0108250121" at bounding box center [455, 227] width 70 height 10
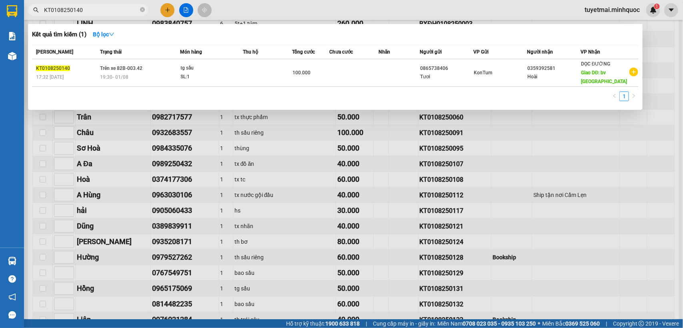
click at [107, 9] on input "KT0108250140" at bounding box center [91, 10] width 94 height 9
paste input "21"
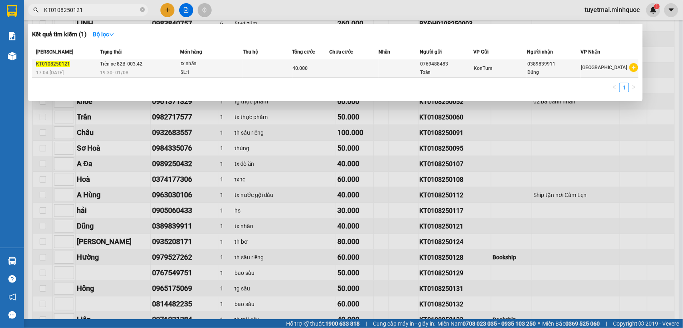
type input "KT0108250121"
click at [342, 74] on td at bounding box center [354, 68] width 50 height 19
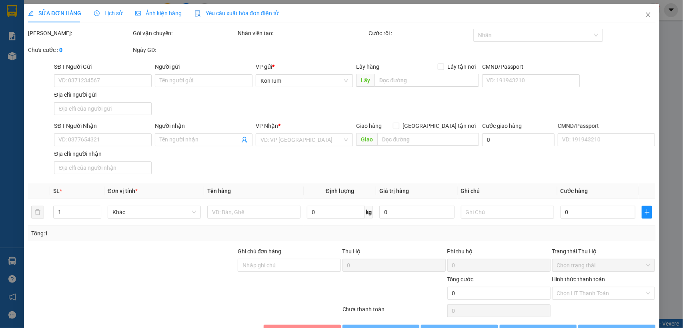
type input "0769488483"
type input "Toàn"
type input "0389839911"
type input "Dũng"
type input "40.000"
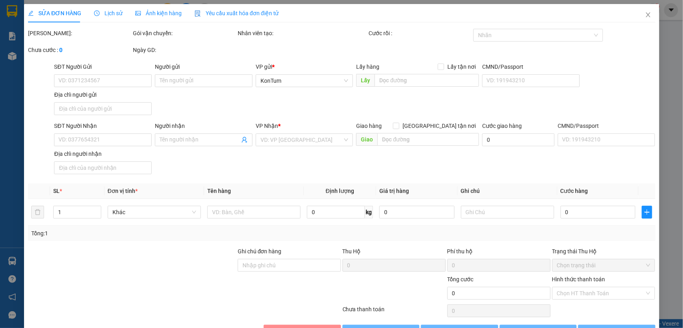
type input "0"
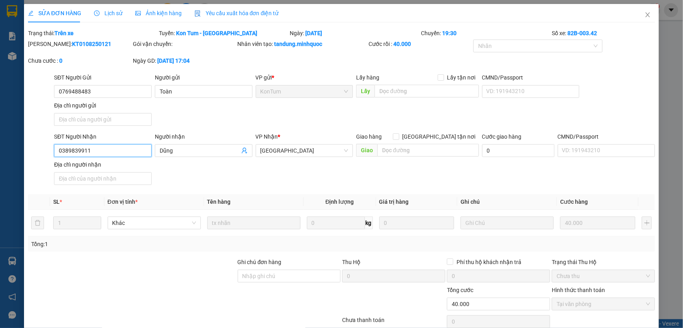
click at [111, 153] on input "0389839911" at bounding box center [103, 150] width 98 height 13
click at [645, 13] on icon "close" at bounding box center [648, 15] width 6 height 6
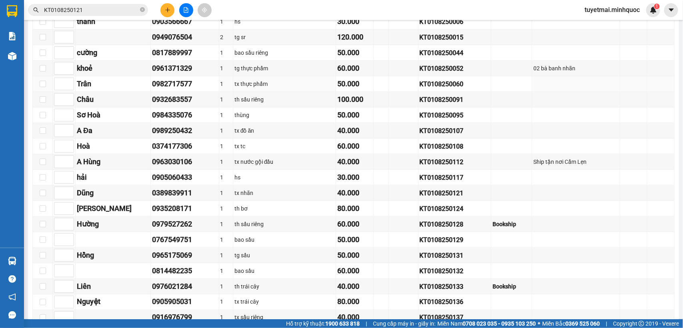
scroll to position [500, 0]
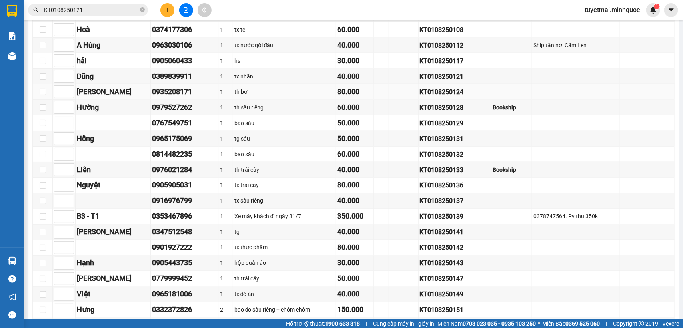
click at [433, 97] on div "KT0108250124" at bounding box center [455, 92] width 70 height 10
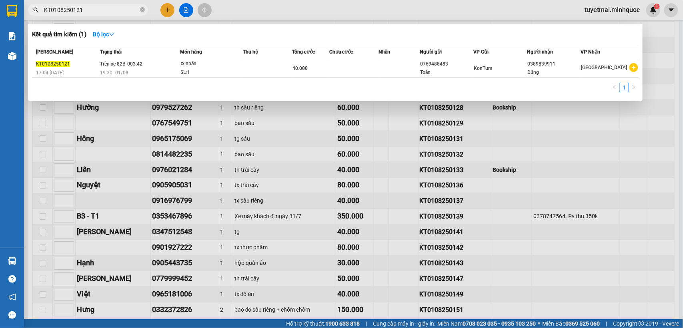
click at [116, 7] on input "KT0108250121" at bounding box center [91, 10] width 94 height 9
paste input "4"
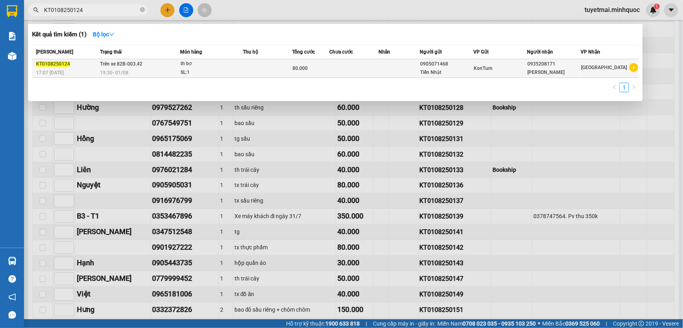
type input "KT0108250124"
click at [261, 72] on td at bounding box center [268, 68] width 50 height 19
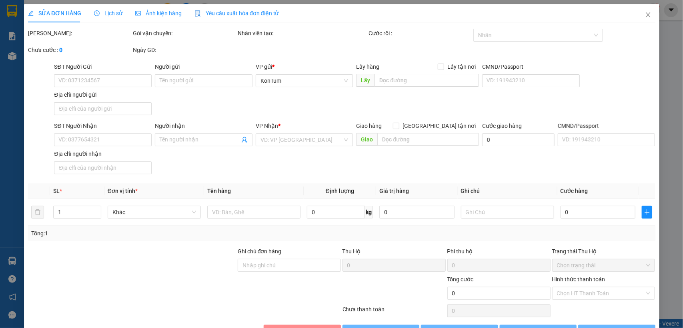
type input "0905071468"
type input "Tiến Nhật"
type input "0935208171"
type input "[PERSON_NAME]"
type input "sổ kho 3/8"
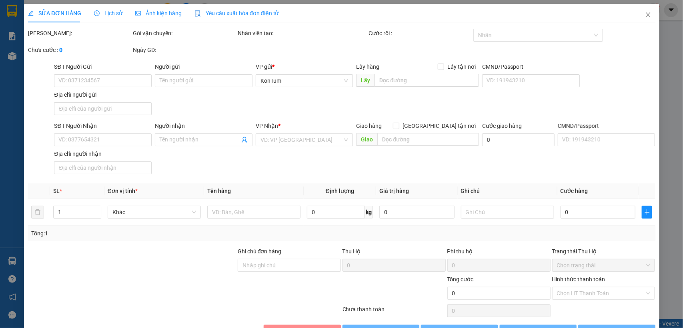
type input "80.000"
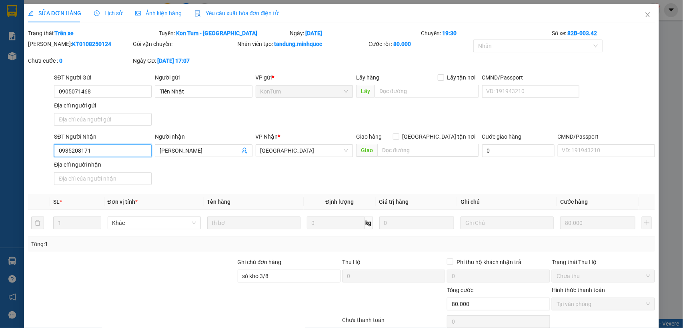
click at [118, 152] on input "0935208171" at bounding box center [103, 150] width 98 height 13
click at [645, 12] on icon "close" at bounding box center [648, 15] width 6 height 6
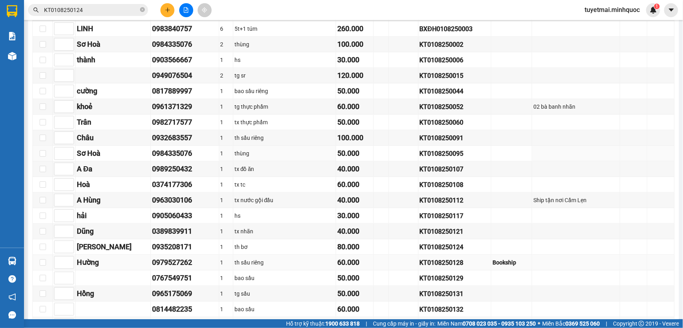
scroll to position [284, 0]
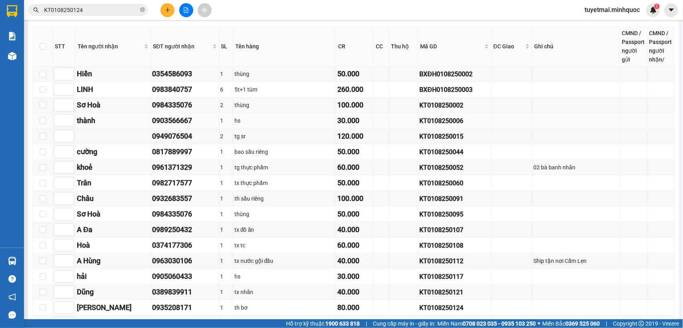
click at [429, 126] on div "KT0108250006" at bounding box center [455, 121] width 70 height 10
click at [111, 8] on input "KT0108250124" at bounding box center [91, 10] width 94 height 9
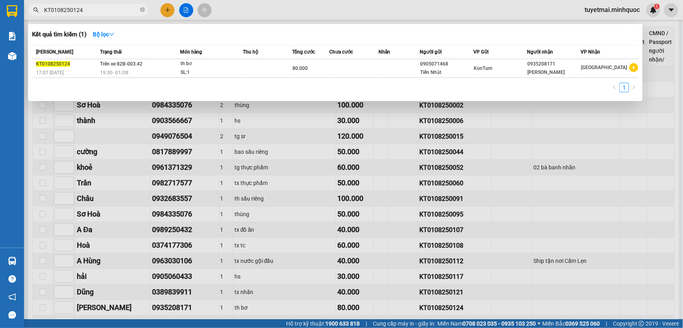
paste input "006"
type input "KT0108250006"
click at [342, 70] on td at bounding box center [354, 68] width 50 height 19
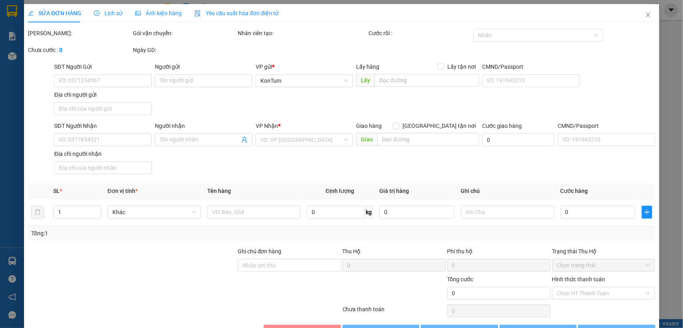
type input "0905600711"
type input "hoài"
type input "0903566667"
type input "thành"
type input "30.000"
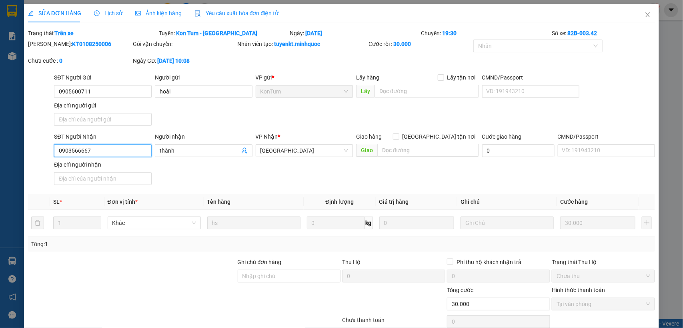
click at [120, 150] on input "0903566667" at bounding box center [103, 150] width 98 height 13
click at [645, 12] on icon "close" at bounding box center [648, 15] width 6 height 6
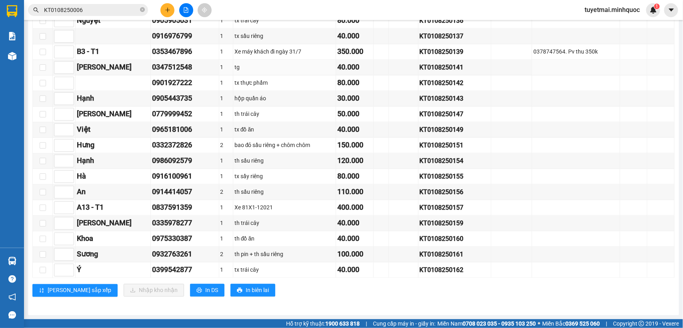
scroll to position [684, 0]
click at [437, 269] on div "KT0108250162" at bounding box center [455, 271] width 70 height 10
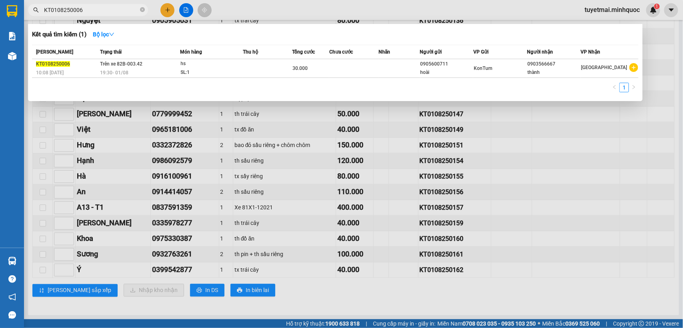
click at [105, 11] on input "KT0108250006" at bounding box center [91, 10] width 94 height 9
paste input "162"
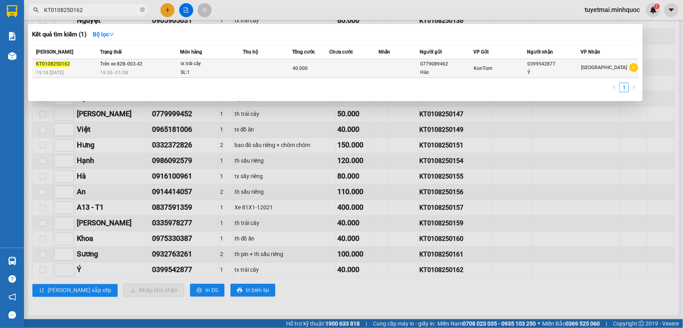
type input "KT0108250162"
click at [347, 66] on td at bounding box center [354, 68] width 50 height 19
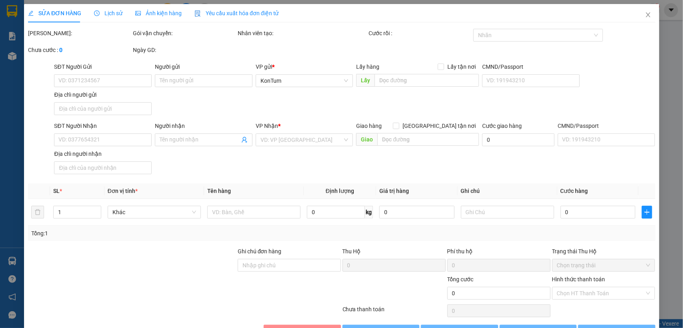
type input "0779089462"
type input "Hảo"
type input "0399542877"
type input "Ý"
type input "40.000"
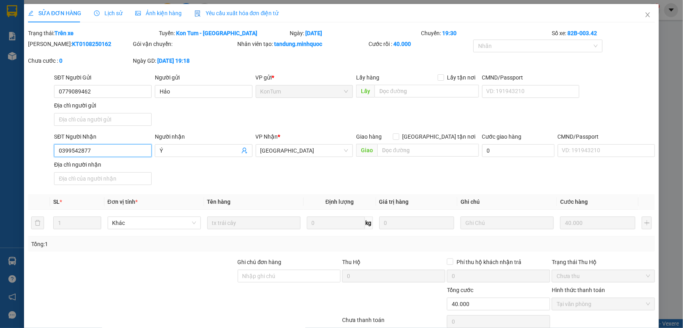
click at [99, 154] on input "0399542877" at bounding box center [103, 150] width 98 height 13
click at [645, 15] on icon "close" at bounding box center [648, 15] width 6 height 6
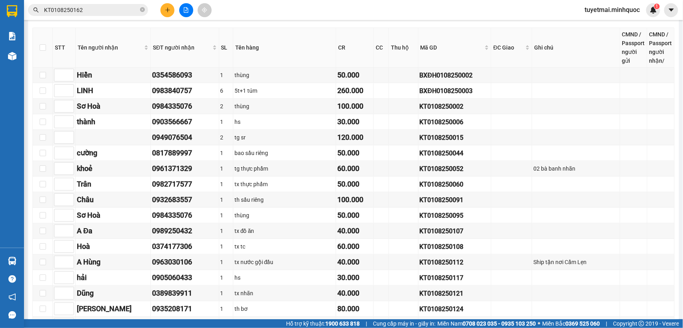
scroll to position [300, 0]
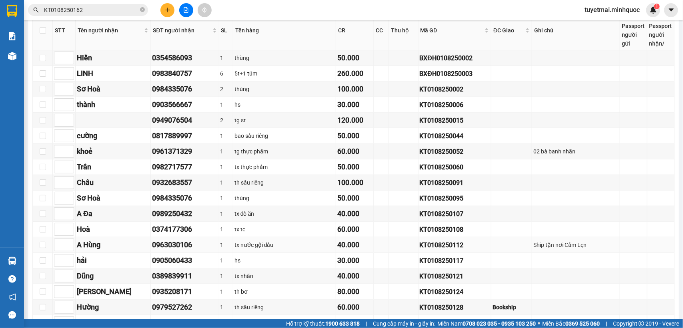
click at [453, 250] on div "KT0108250112" at bounding box center [455, 245] width 70 height 10
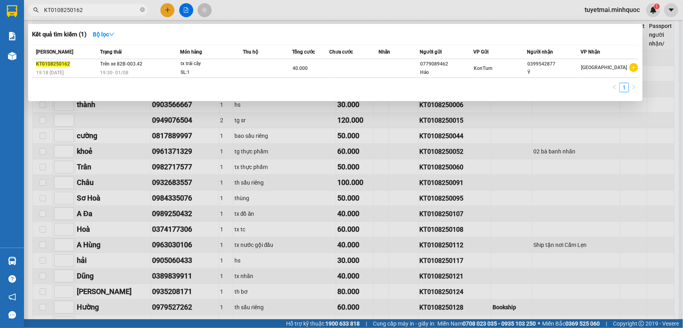
click at [85, 10] on input "KT0108250162" at bounding box center [91, 10] width 94 height 9
paste input "1"
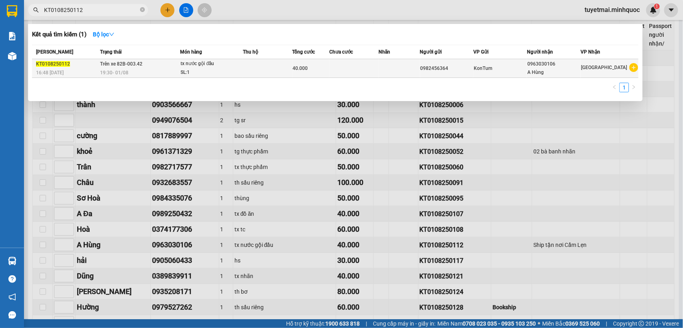
type input "KT0108250112"
click at [366, 72] on td at bounding box center [354, 68] width 50 height 19
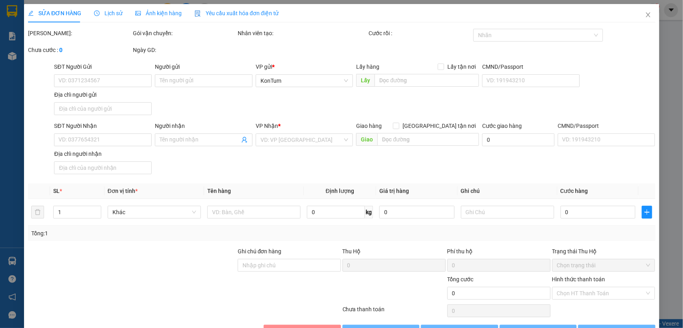
type input "0982456364"
type input "0963030106"
type input "A Hùng"
type input "40.000"
